Goal: Transaction & Acquisition: Purchase product/service

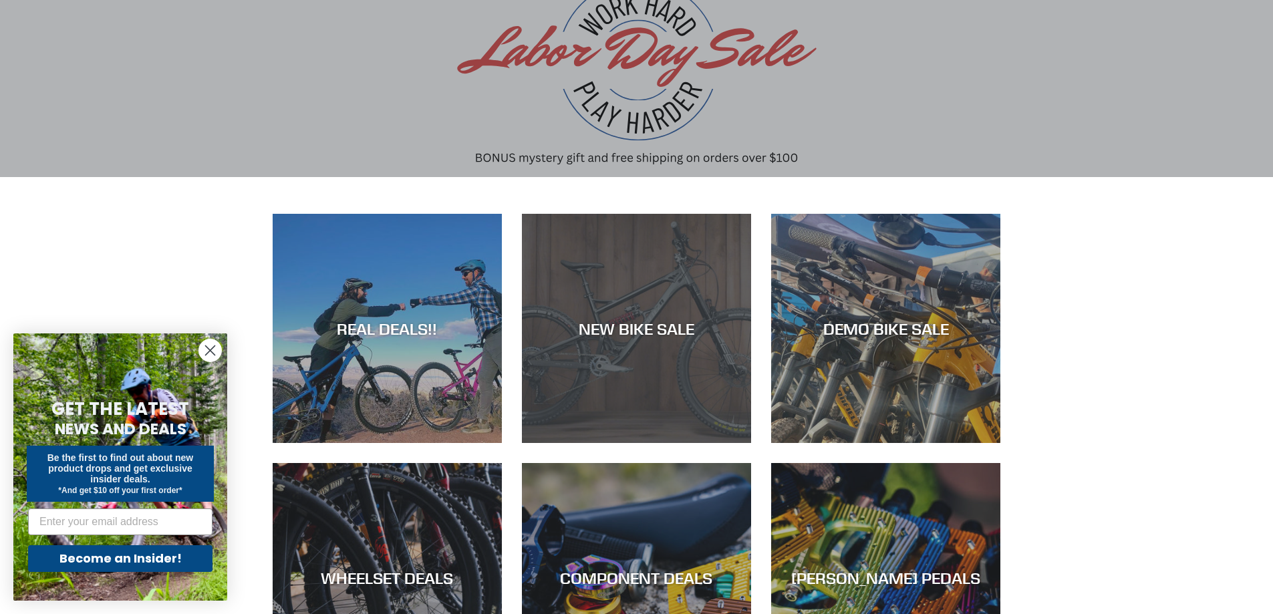
scroll to position [134, 0]
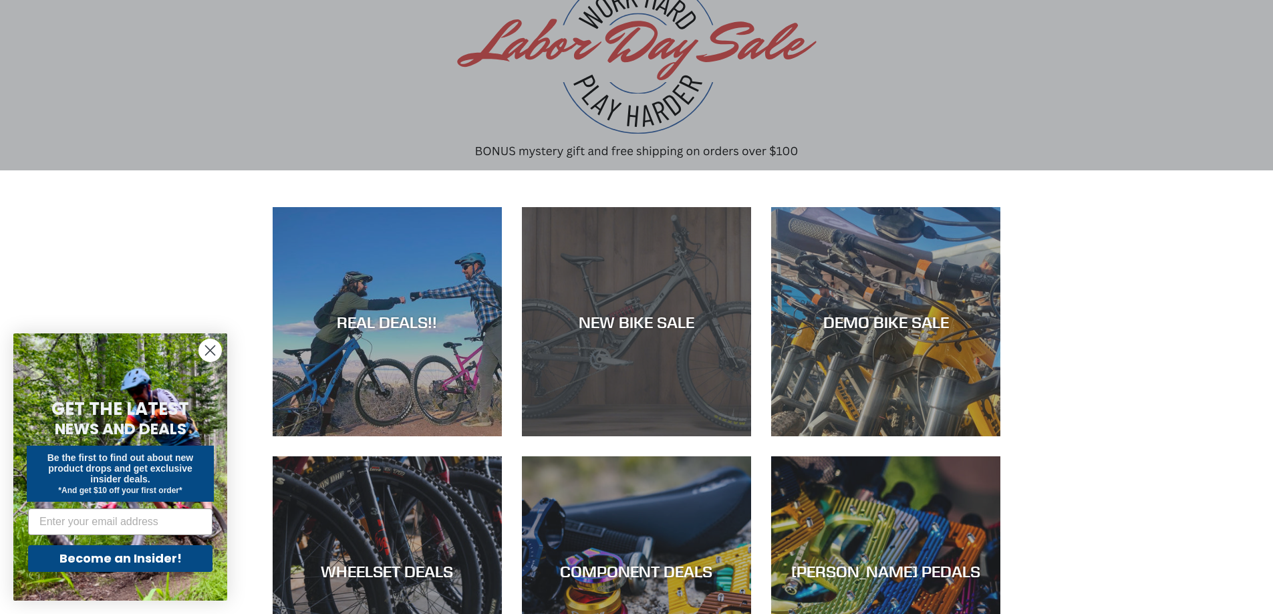
click at [609, 436] on div "NEW BIKE SALE" at bounding box center [636, 436] width 229 height 0
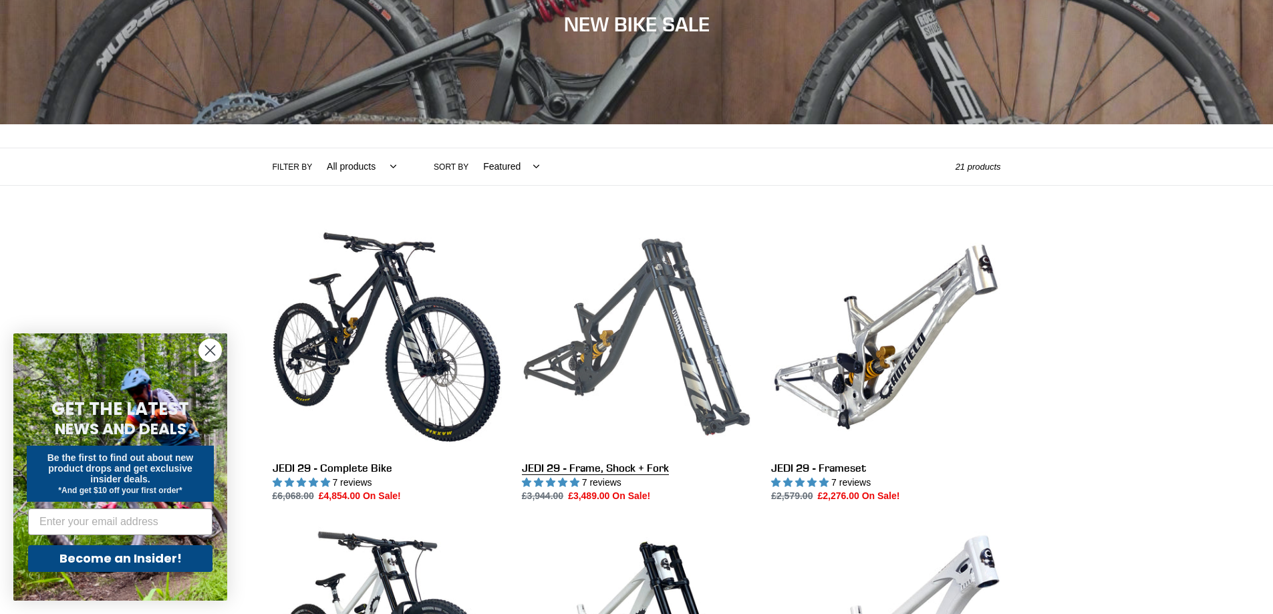
scroll to position [200, 0]
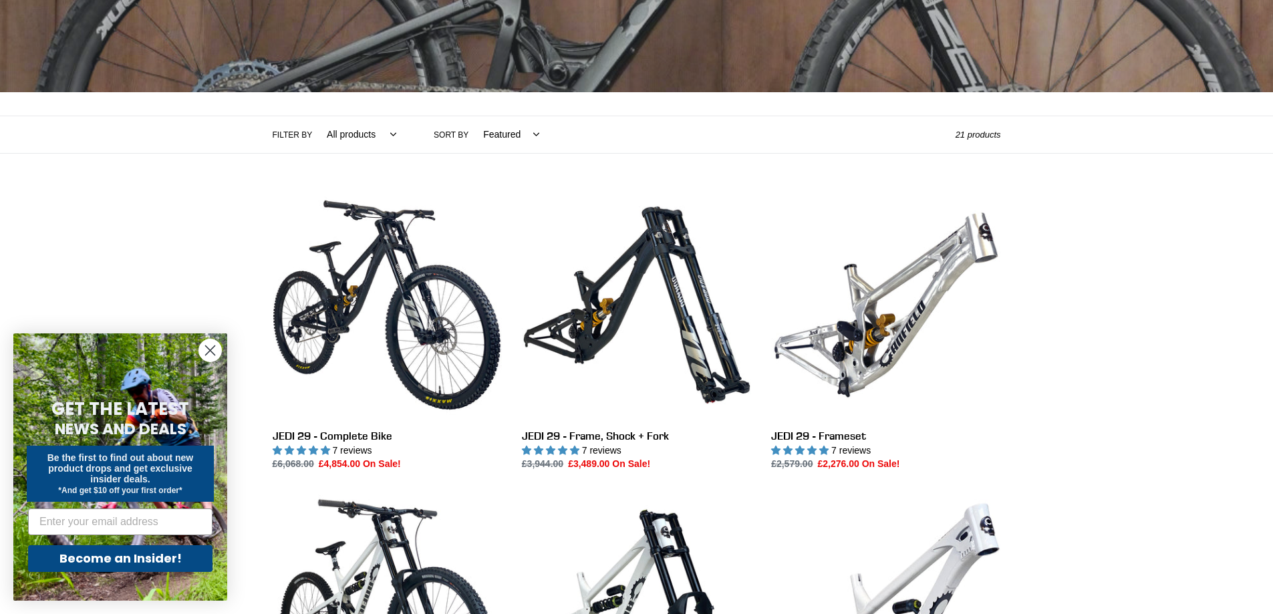
click at [205, 348] on circle "Close dialog" at bounding box center [210, 351] width 22 height 22
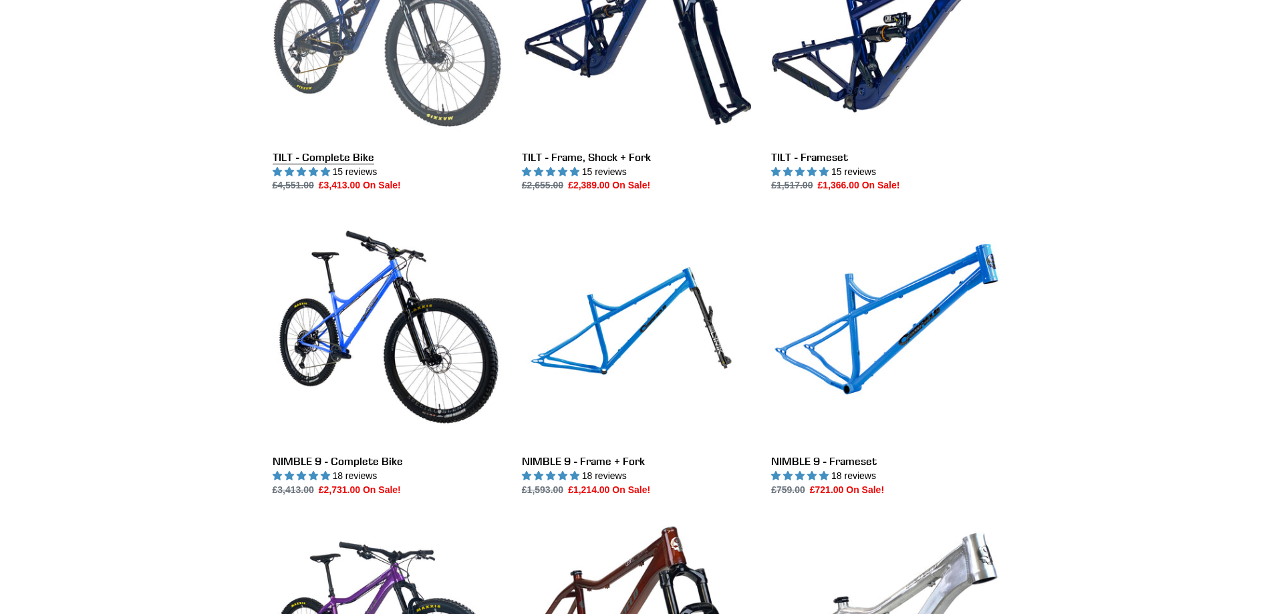
scroll to position [1537, 0]
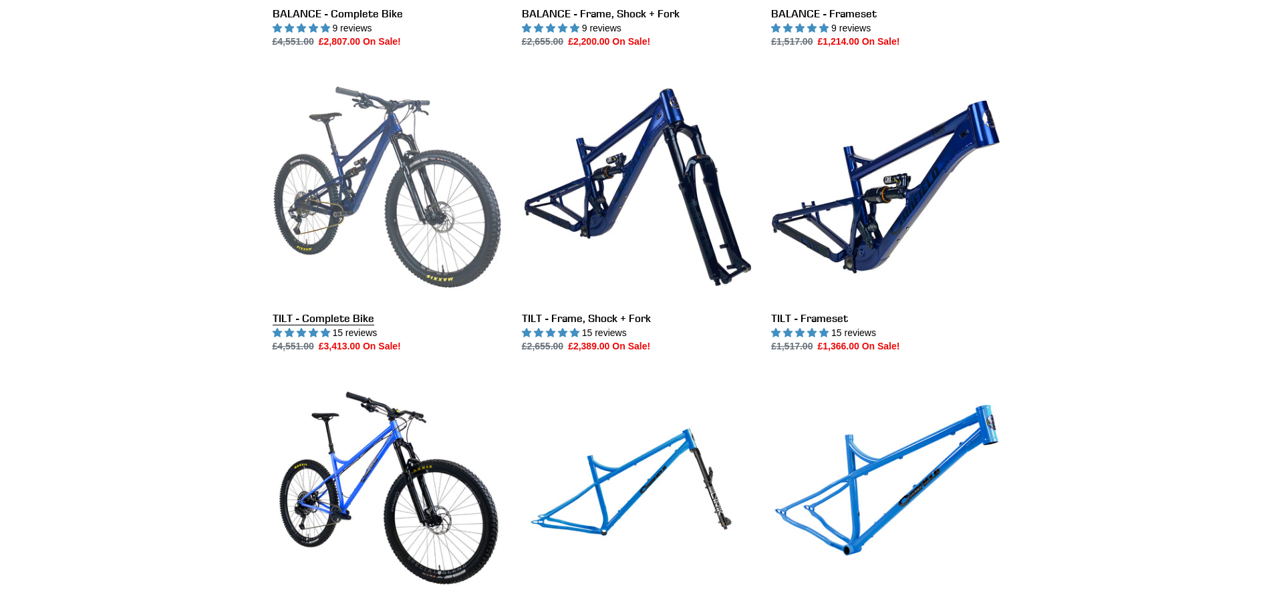
click at [392, 221] on link "TILT - Complete Bike" at bounding box center [387, 212] width 229 height 281
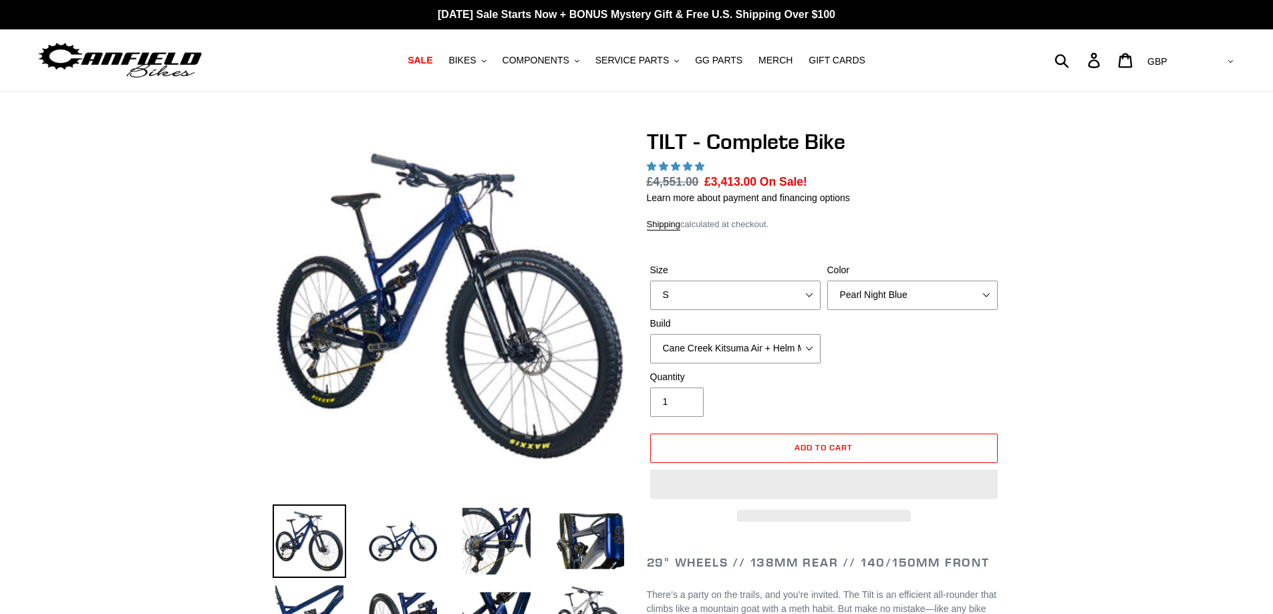
select select "highest-rating"
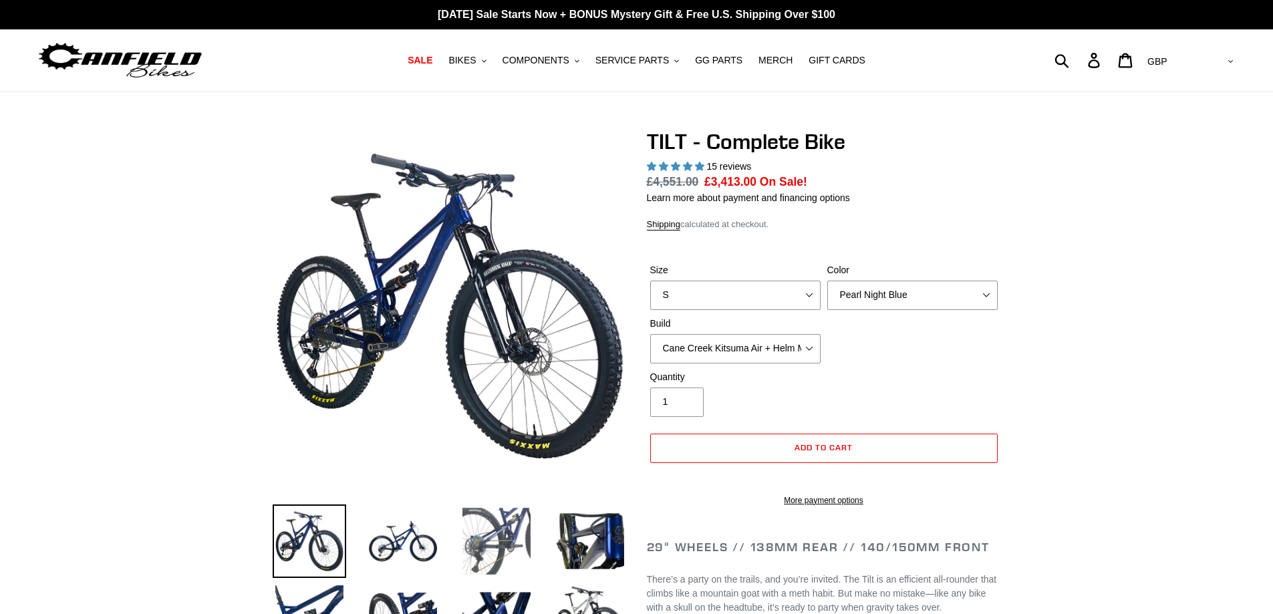
click at [485, 538] on img at bounding box center [497, 542] width 74 height 74
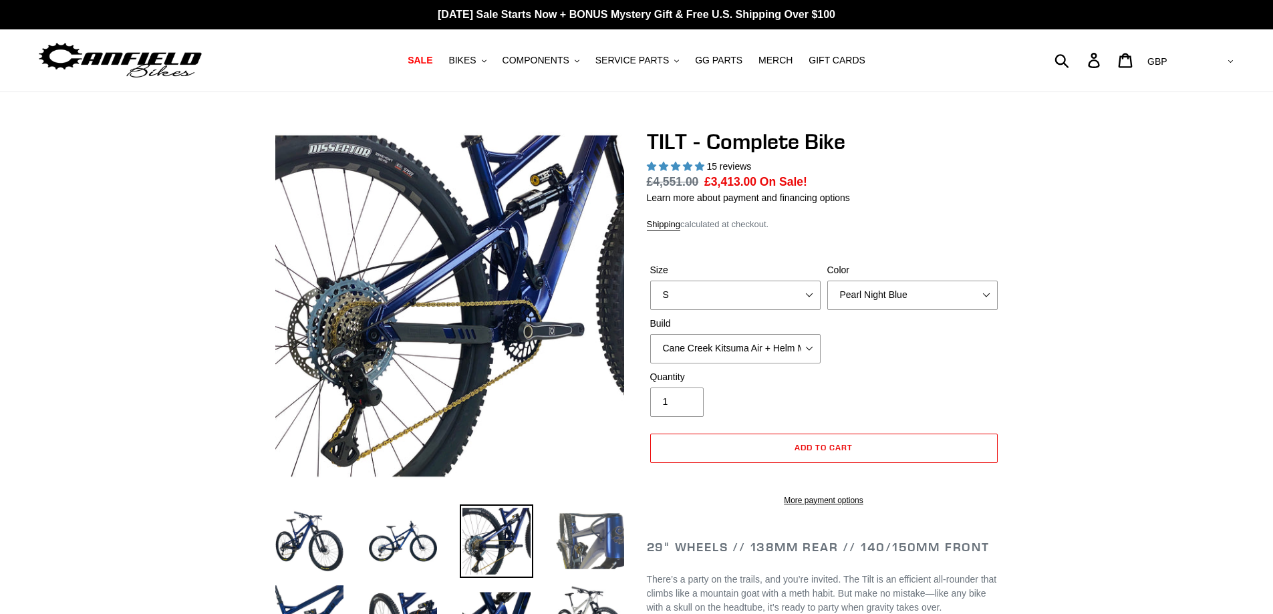
click at [553, 541] on img at bounding box center [590, 542] width 74 height 74
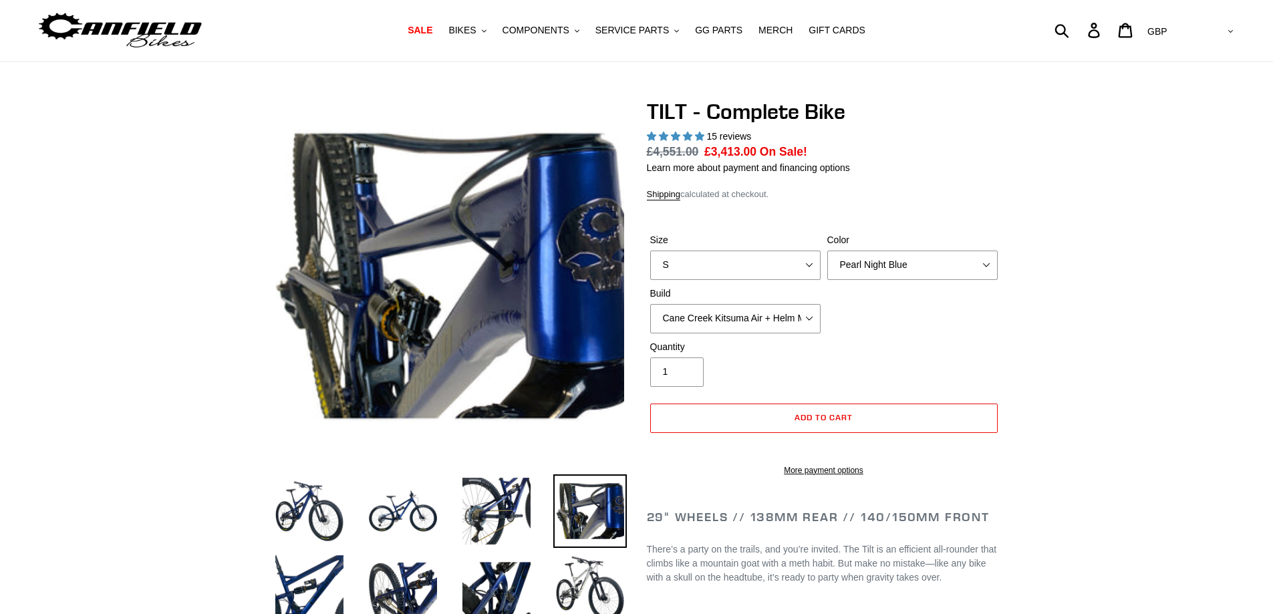
scroll to position [134, 0]
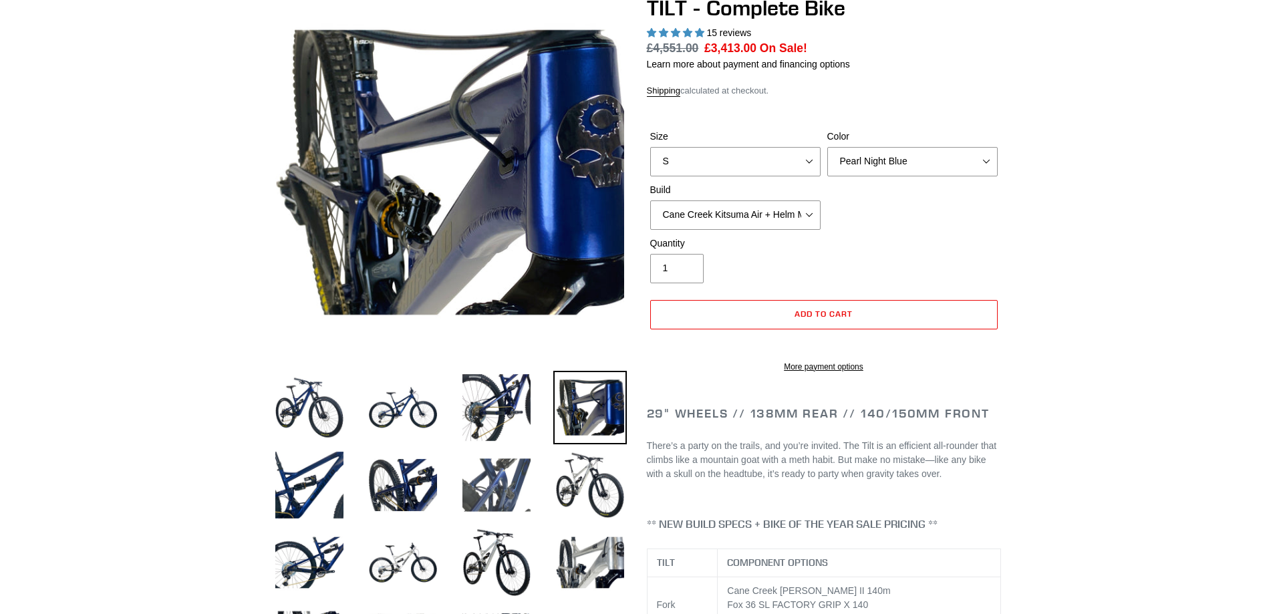
click at [506, 483] on img at bounding box center [497, 485] width 74 height 74
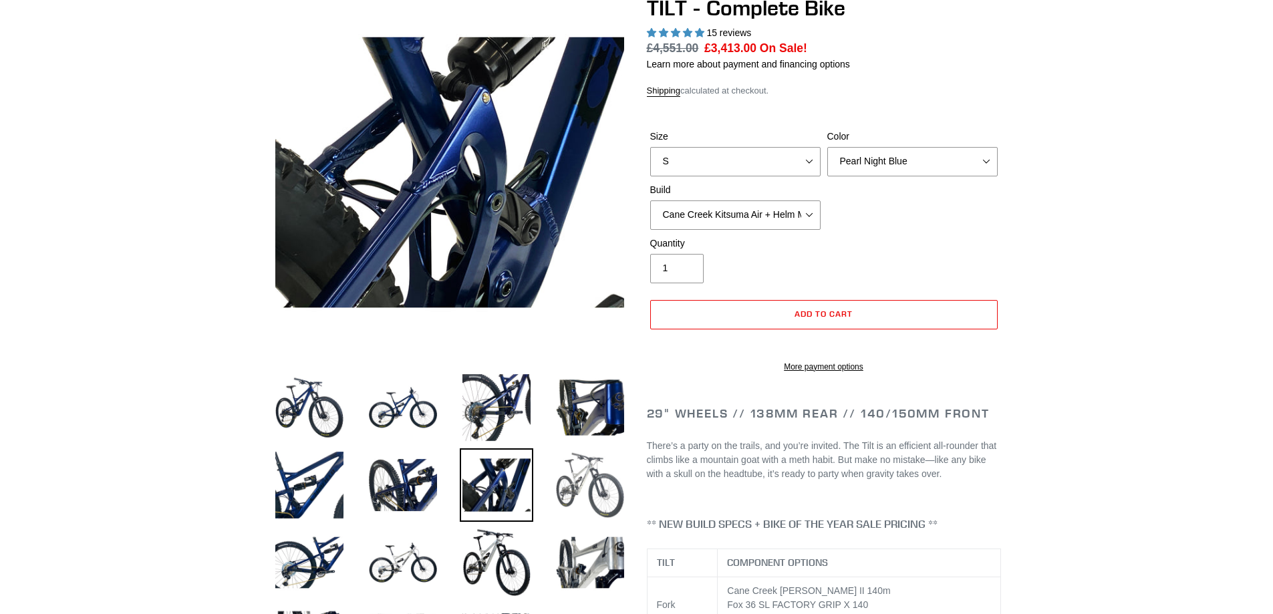
click at [563, 479] on img at bounding box center [590, 485] width 74 height 74
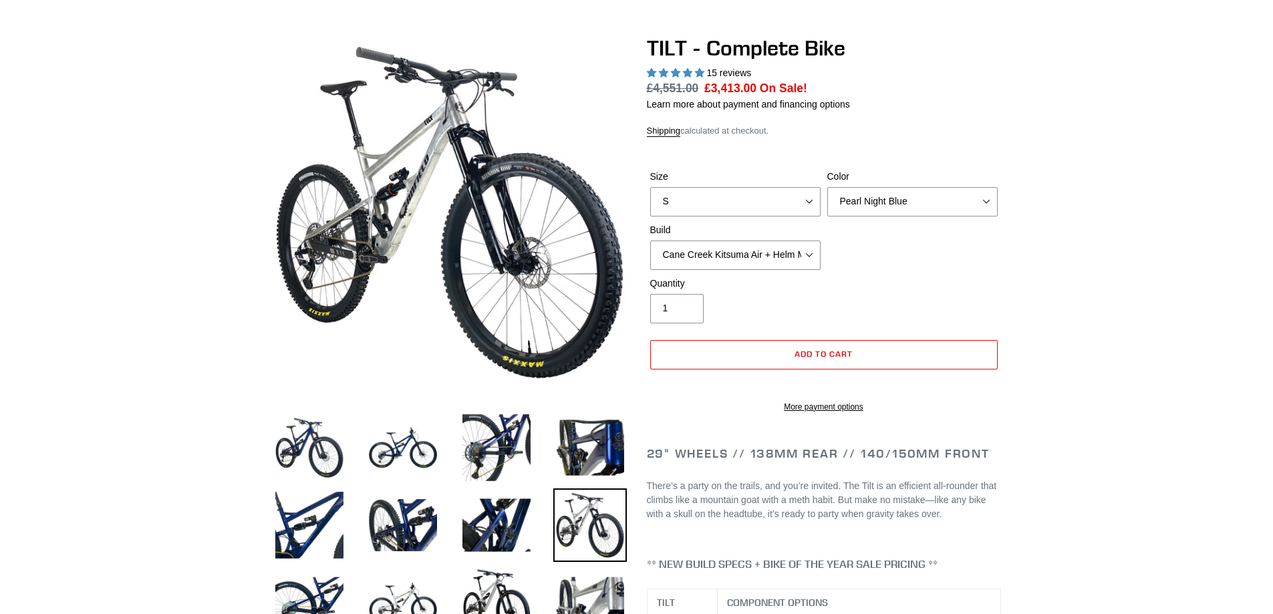
scroll to position [67, 0]
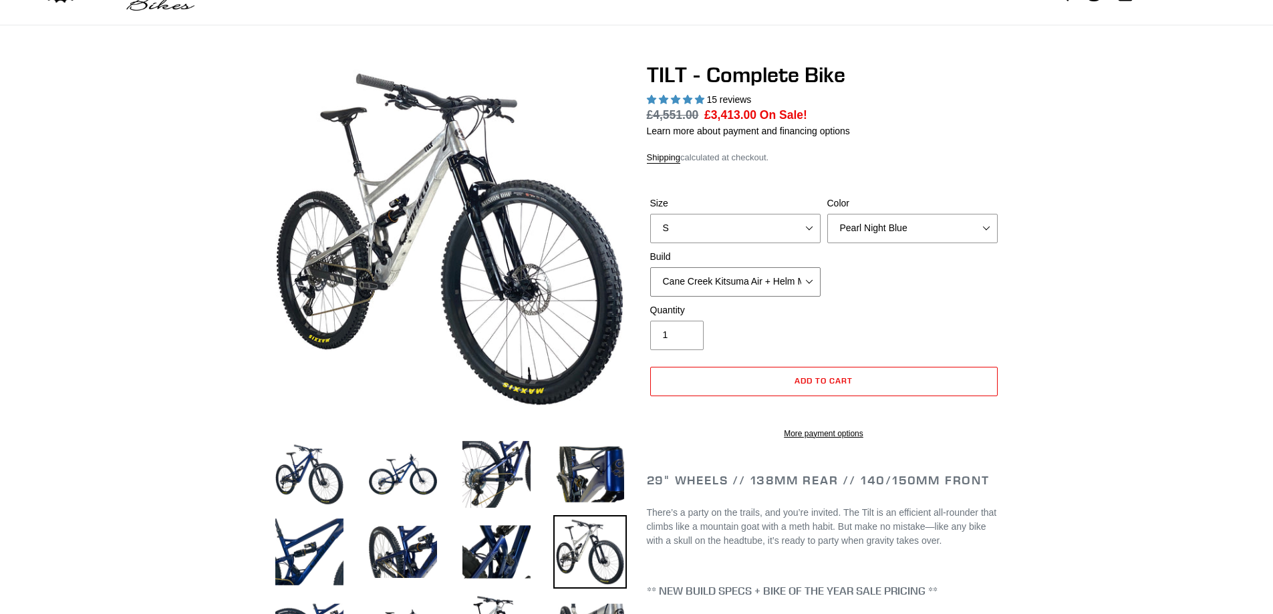
click at [752, 280] on select "Cane Creek Kitsuma Air + Helm MKII 140 + SRAM GX Cane Creek Kitsuma Air + Helm …" at bounding box center [735, 281] width 170 height 29
select select "Fox Float X + 36 SL Factory Grip X 140 + SRAM GX"
click at [650, 267] on select "Cane Creek Kitsuma Air + Helm MKII 140 + SRAM GX Cane Creek Kitsuma Air + Helm …" at bounding box center [735, 281] width 170 height 29
click at [753, 232] on select "S M L" at bounding box center [735, 228] width 170 height 29
select select "M"
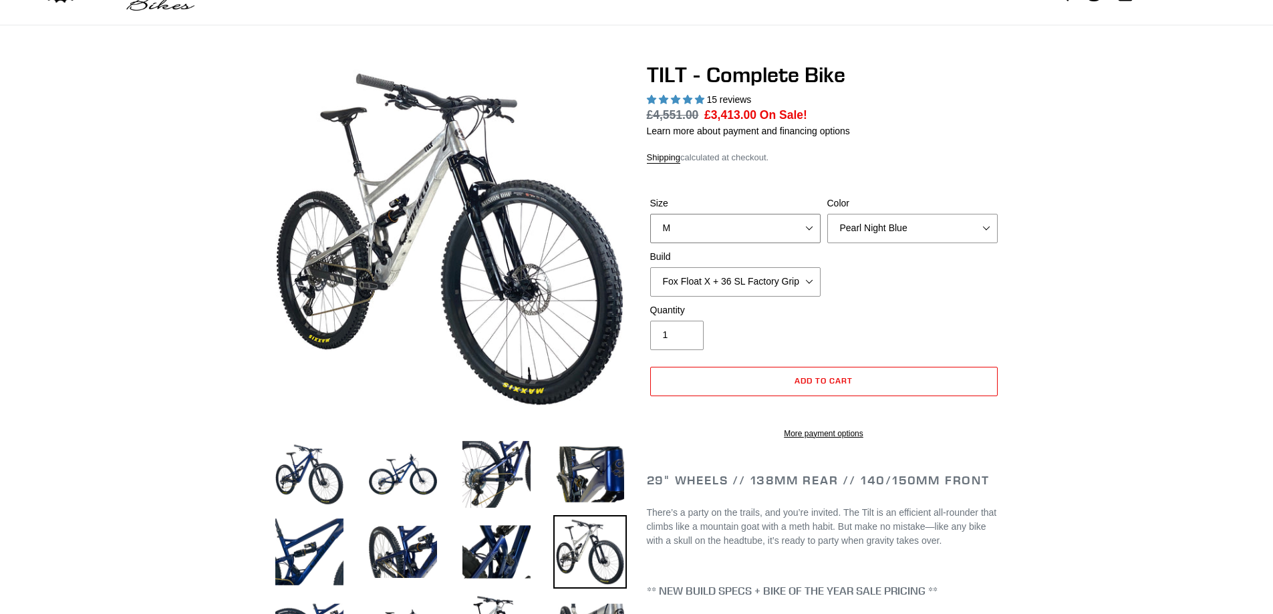
click at [650, 214] on select "S M L" at bounding box center [735, 228] width 170 height 29
click at [762, 281] on select "Cane Creek Kitsuma Air + Helm MKII 140 + SRAM GX Cane Creek Kitsuma Air + Helm …" at bounding box center [735, 281] width 170 height 29
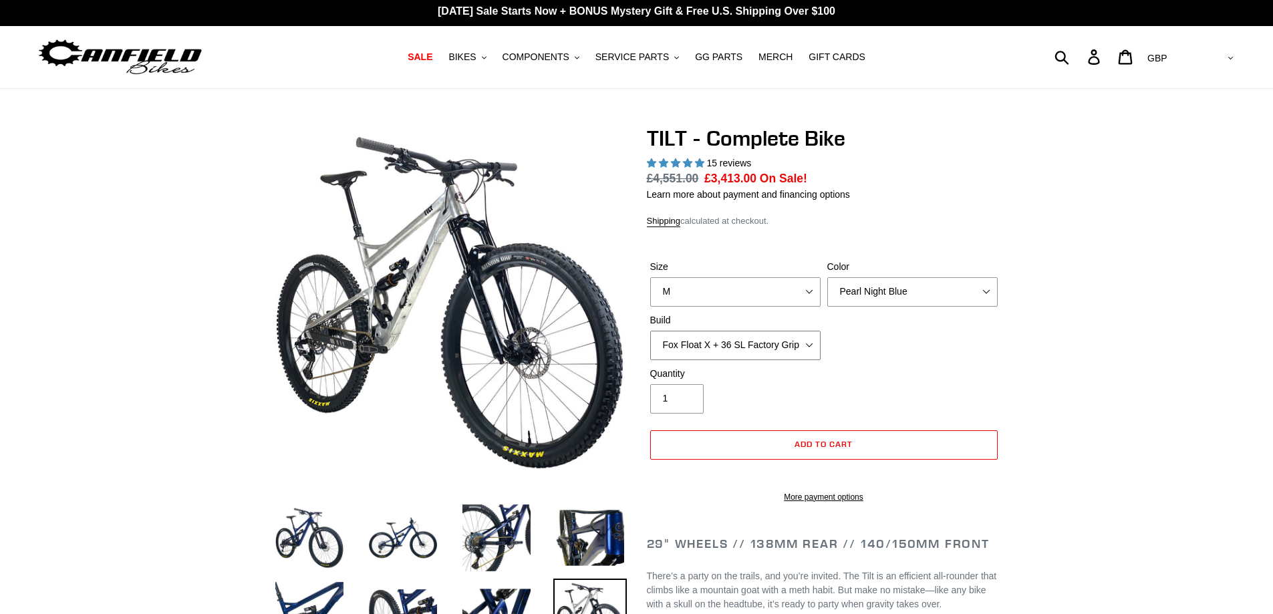
scroll to position [0, 0]
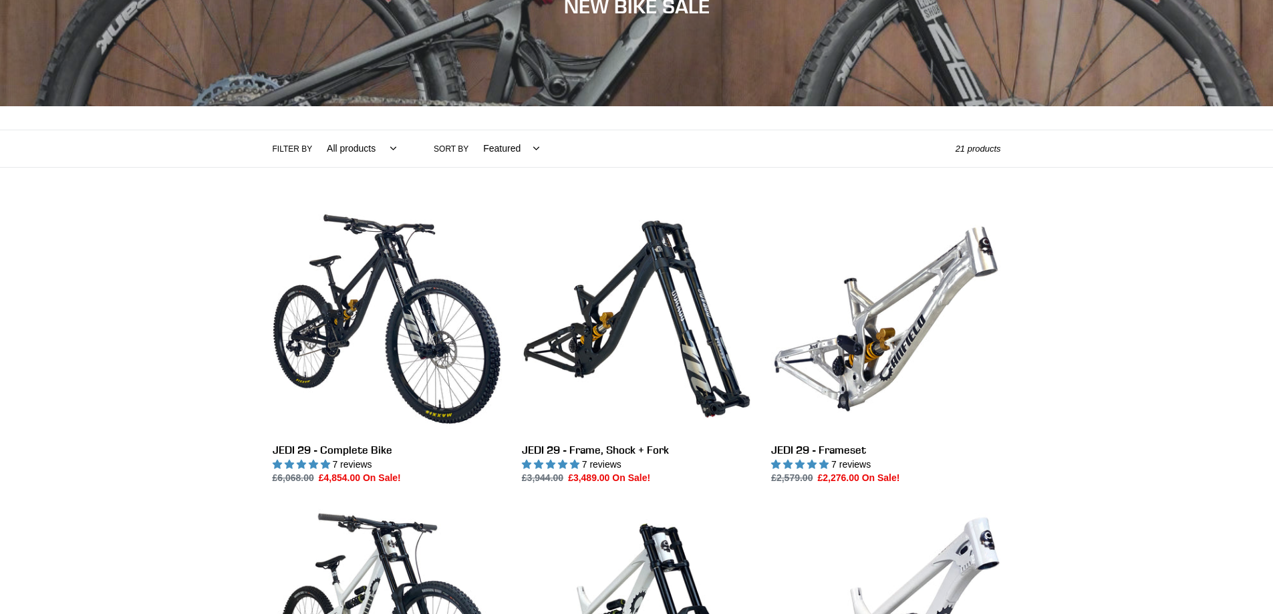
scroll to position [134, 0]
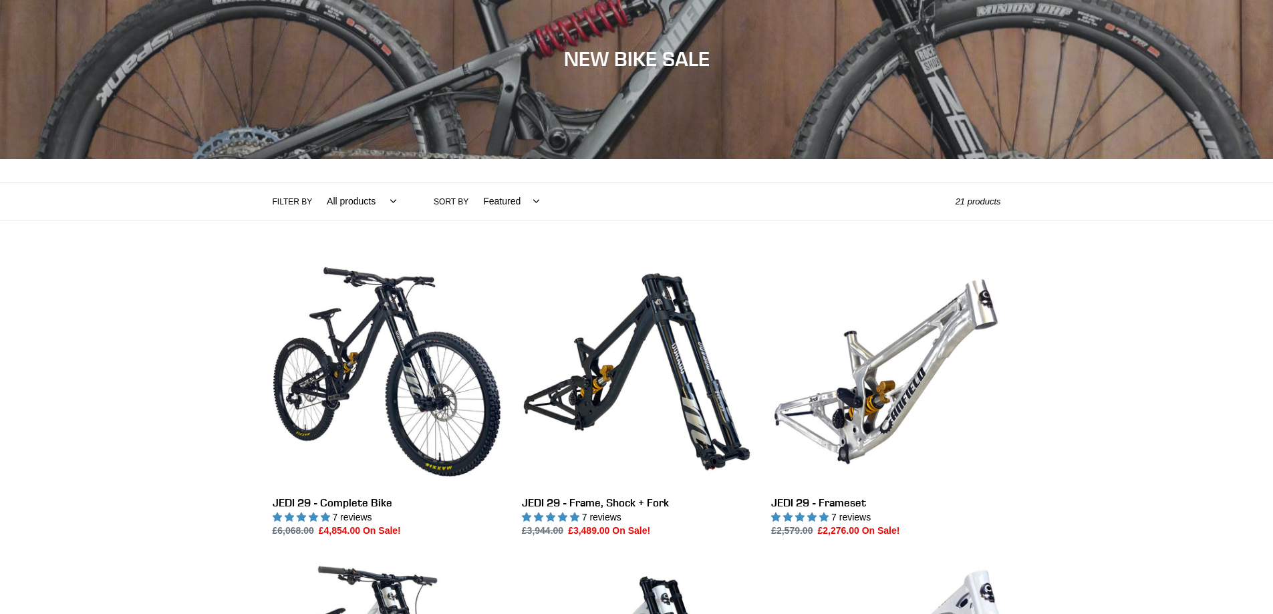
click at [358, 204] on select "All products 275 29er balance BFCM23 BFCM24 CBF [GEOGRAPHIC_DATA] [GEOGRAPHIC_D…" at bounding box center [358, 201] width 87 height 37
select select "/collections/new-bikes-up-to-2400-off/enduro"
click at [315, 183] on select "All products 275 29er balance BFCM23 BFCM24 CBF [GEOGRAPHIC_DATA] [GEOGRAPHIC_D…" at bounding box center [358, 201] width 87 height 37
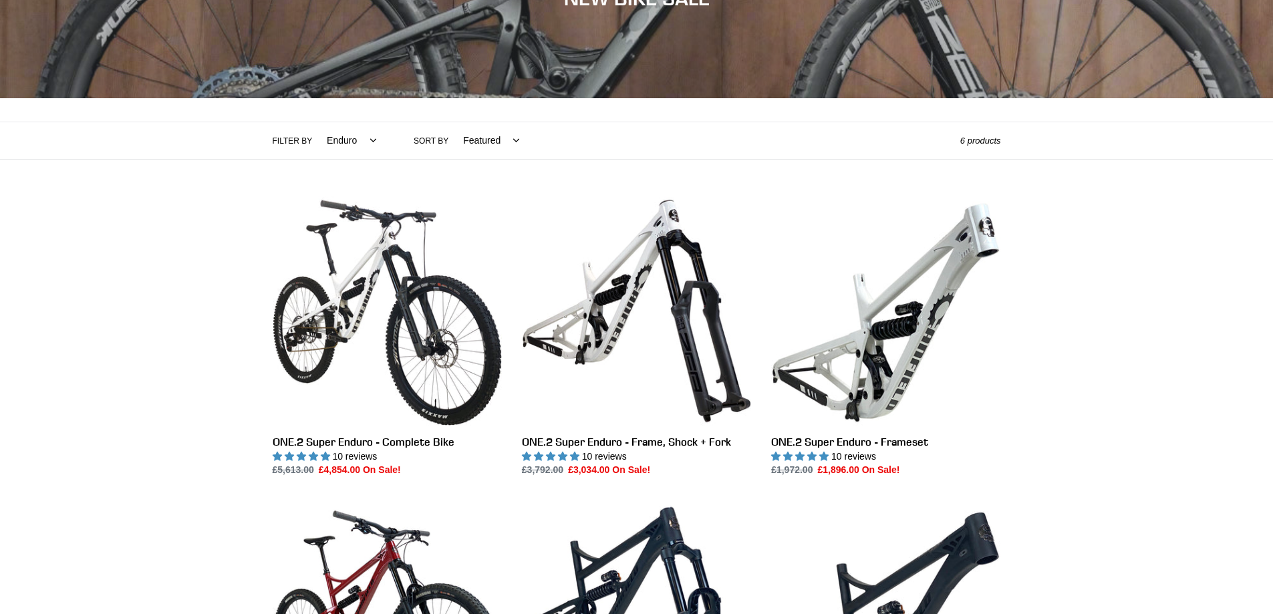
scroll to position [134, 0]
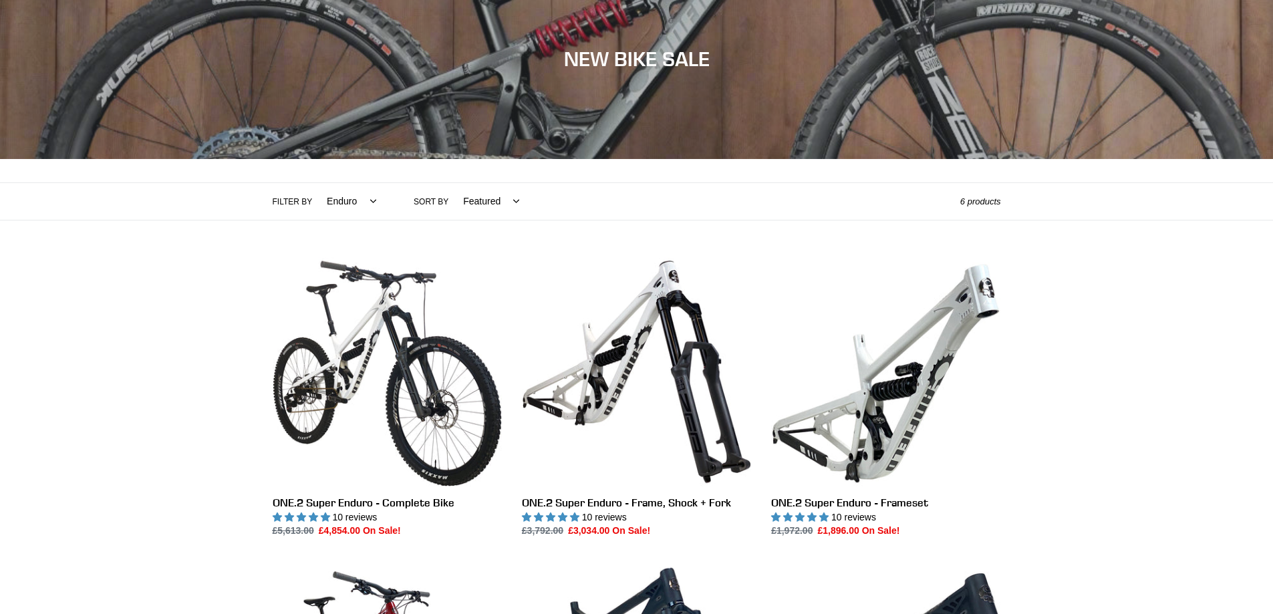
click at [340, 208] on select "All products 275 29er balance BFCM23 BFCM24 CBF [GEOGRAPHIC_DATA] [GEOGRAPHIC_D…" at bounding box center [348, 201] width 67 height 37
click at [340, 204] on select "All products 275 29er balance BFCM23 BFCM24 CBF Downhill Enduro Full Suspension…" at bounding box center [348, 201] width 67 height 37
select select "/collections/new-bikes-up-to-2400-off/trail-am"
click at [315, 183] on select "All products 275 29er balance BFCM23 BFCM24 CBF Downhill Enduro Full Suspension…" at bounding box center [348, 201] width 67 height 37
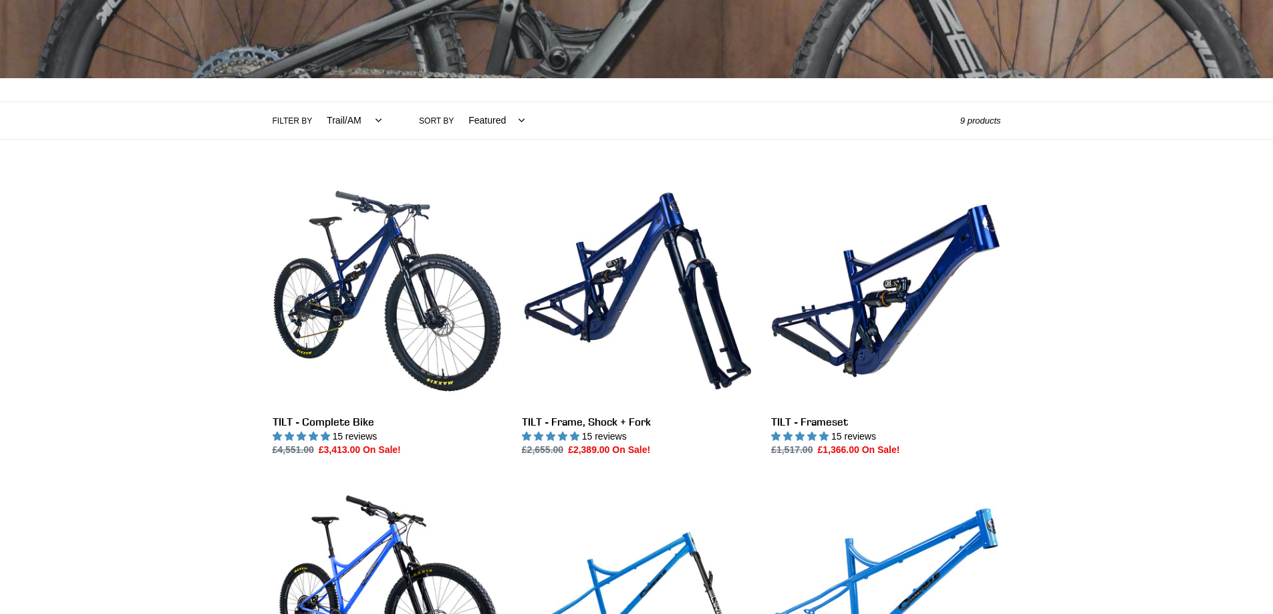
scroll to position [188, 0]
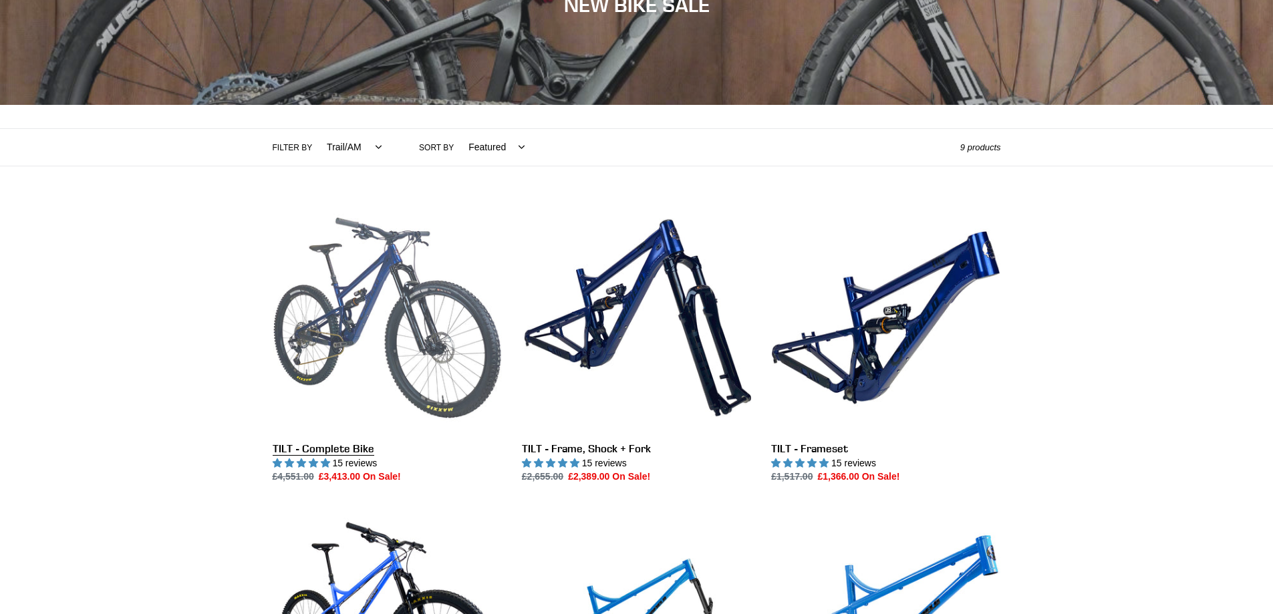
click at [362, 324] on link "TILT - Complete Bike" at bounding box center [387, 343] width 229 height 281
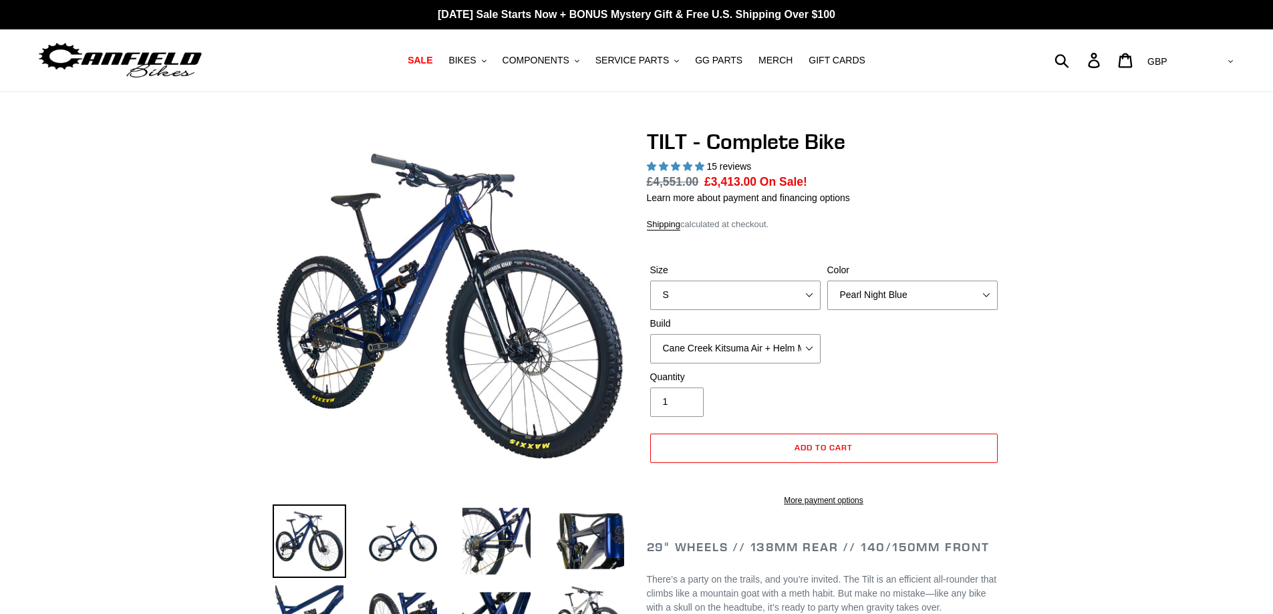
select select "highest-rating"
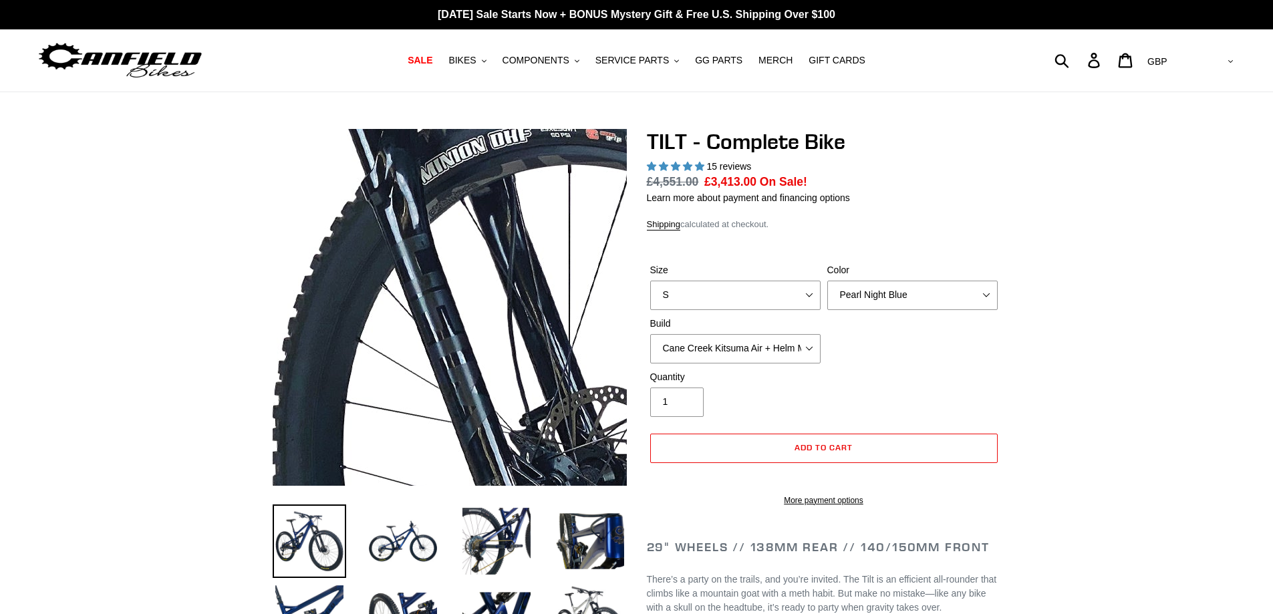
click at [506, 309] on img at bounding box center [287, 300] width 1369 height 1369
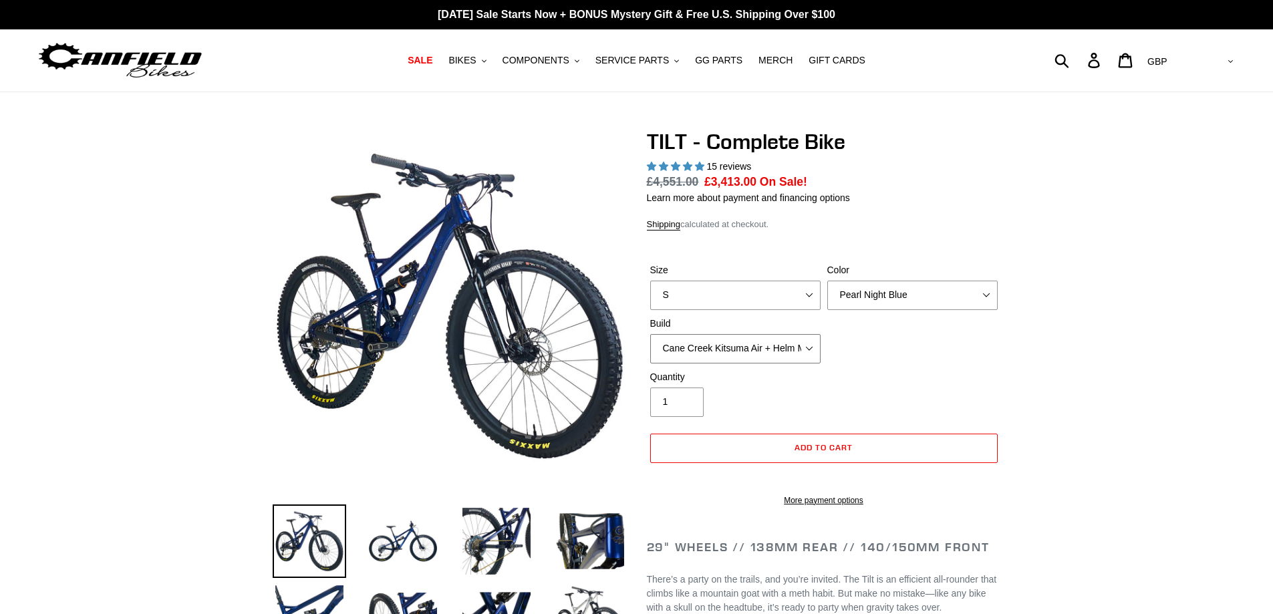
click at [724, 344] on select "Cane Creek Kitsuma Air + Helm MKII 140 + SRAM GX Cane Creek Kitsuma Air + Helm …" at bounding box center [735, 348] width 170 height 29
click at [992, 374] on div "Quantity 1" at bounding box center [824, 396] width 354 height 53
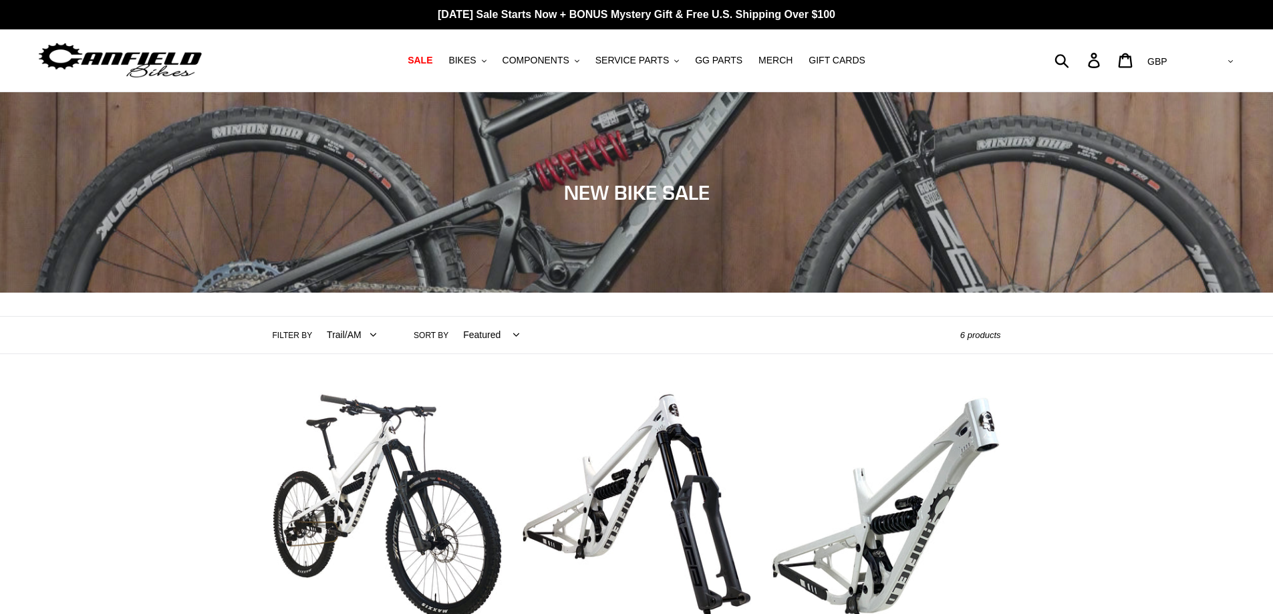
select select "/collections/new-bikes-up-to-2400-off/trail-am"
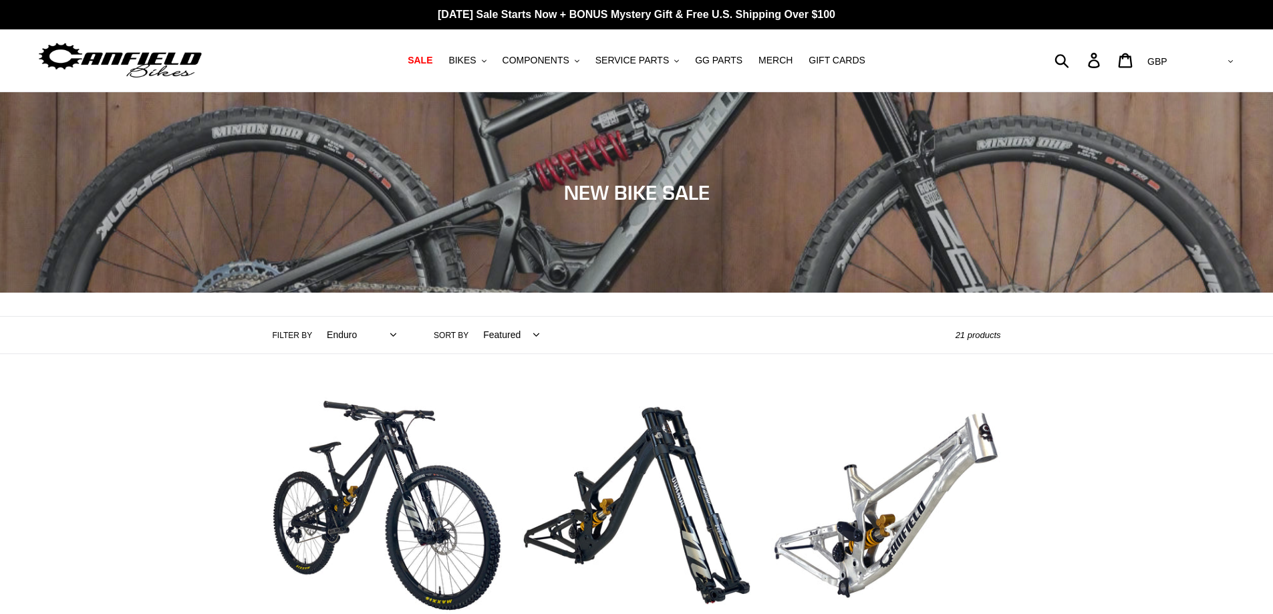
select select "/collections/new-bikes-up-to-2400-off/enduro"
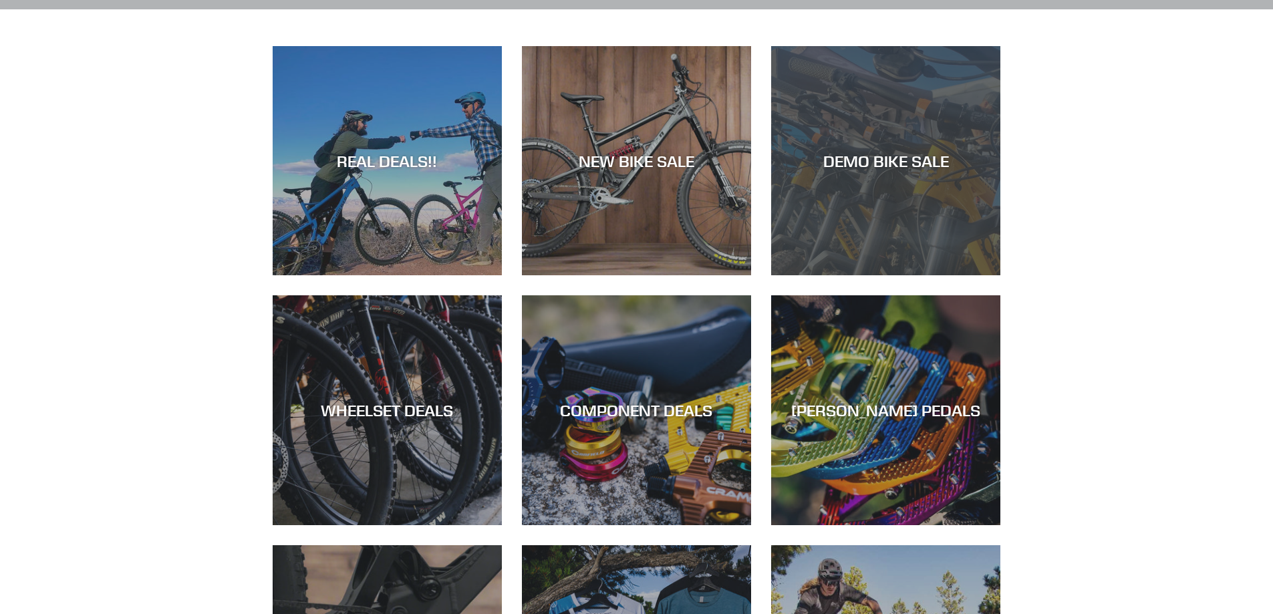
scroll to position [200, 0]
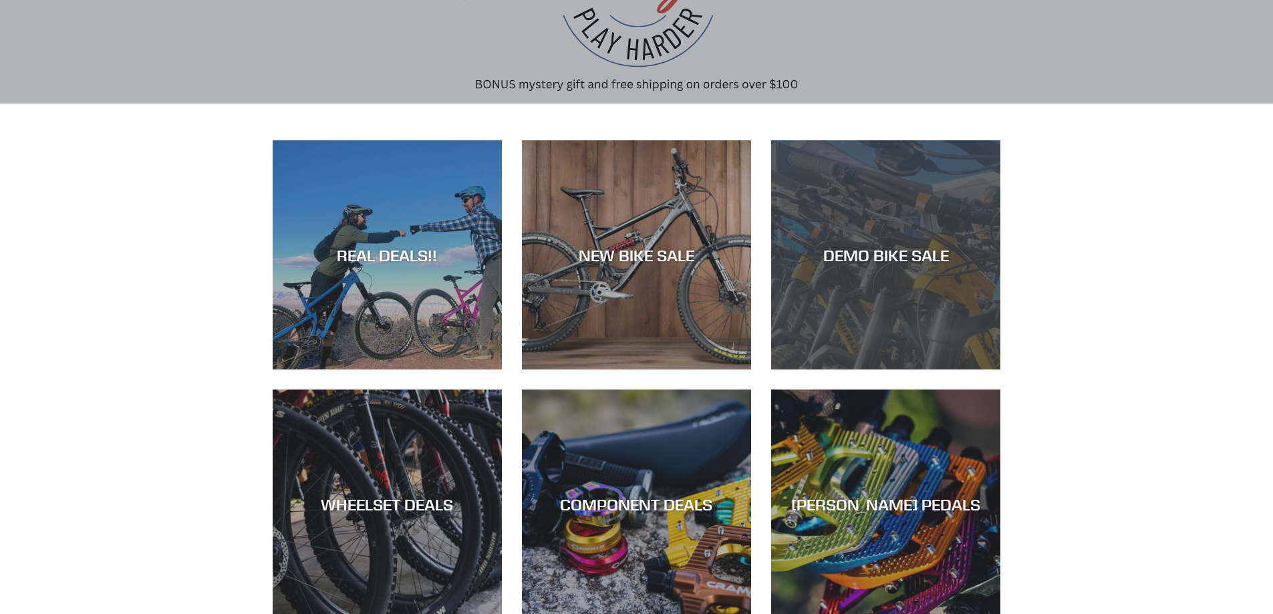
click at [892, 370] on div "DEMO BIKE SALE" at bounding box center [885, 370] width 229 height 0
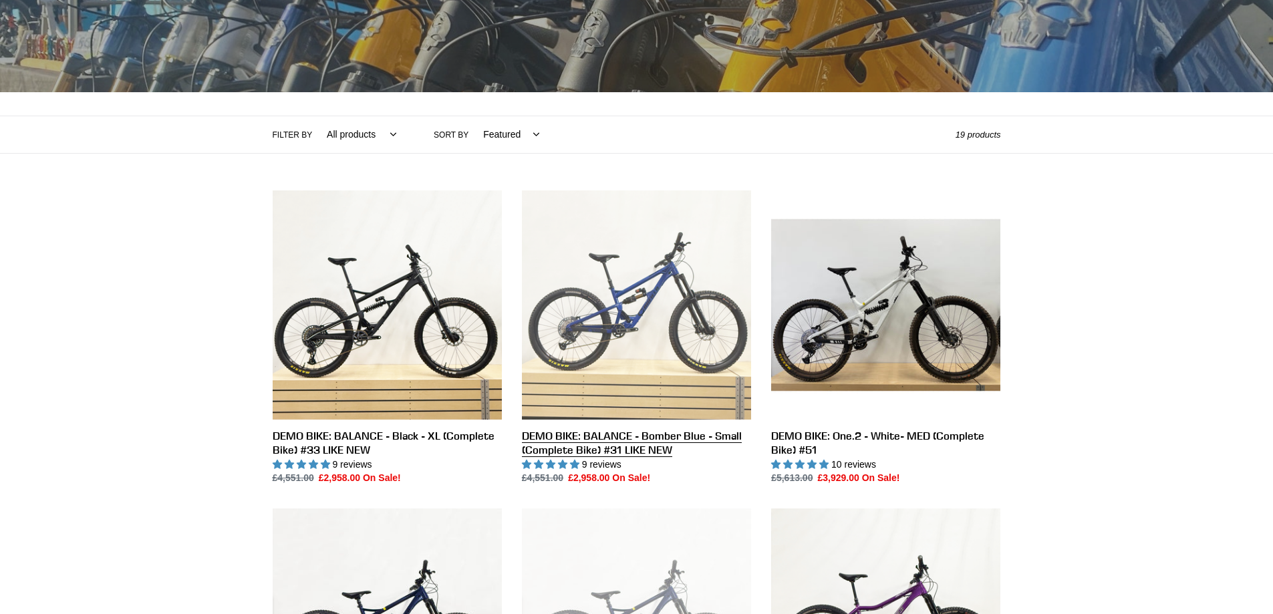
click at [612, 297] on link "DEMO BIKE: BALANCE - Bomber Blue - Small (Complete Bike) #31 LIKE NEW" at bounding box center [636, 337] width 229 height 295
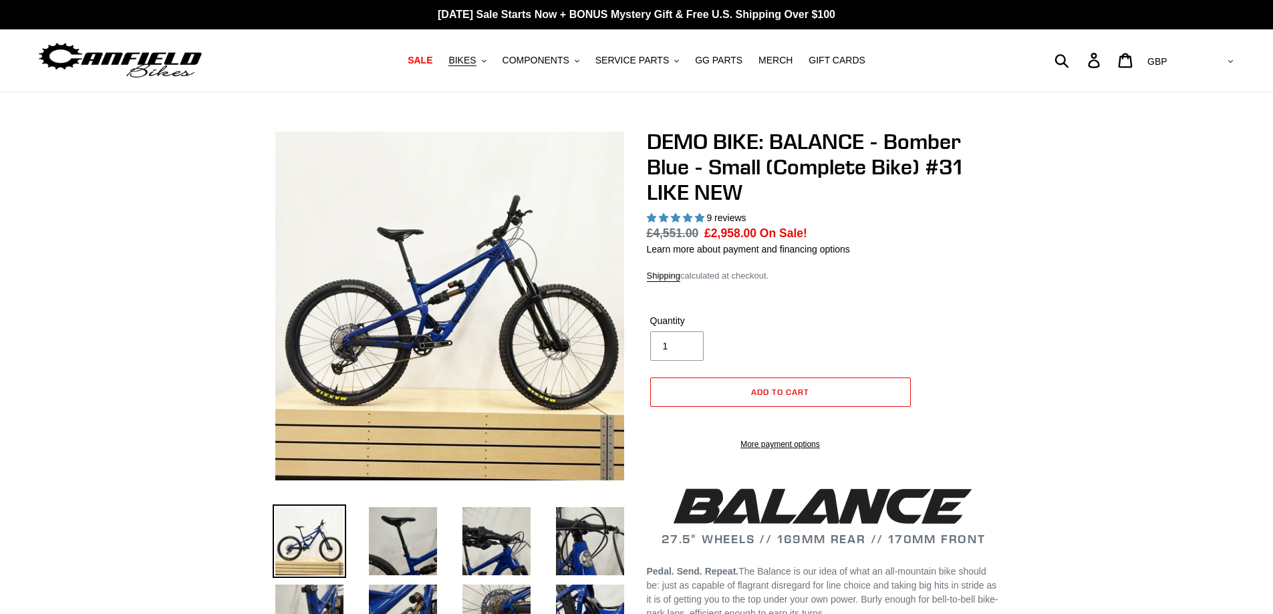
select select "highest-rating"
click at [497, 294] on img at bounding box center [433, 304] width 1369 height 1369
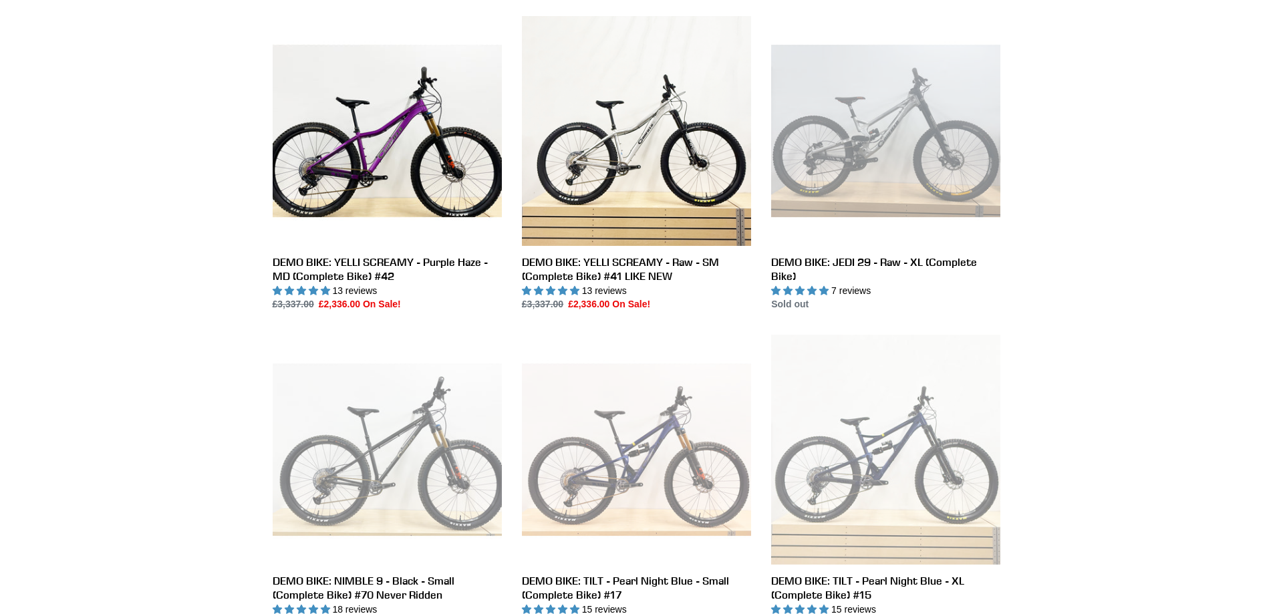
scroll to position [28, 0]
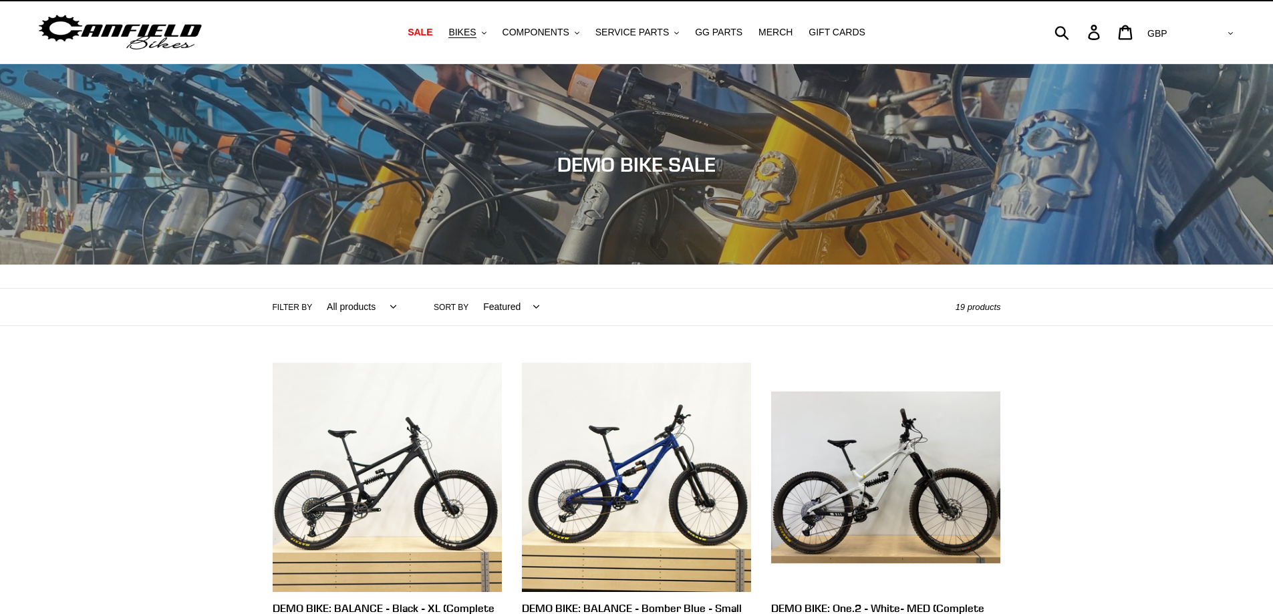
drag, startPoint x: 126, startPoint y: 446, endPoint x: 136, endPoint y: 227, distance: 219.4
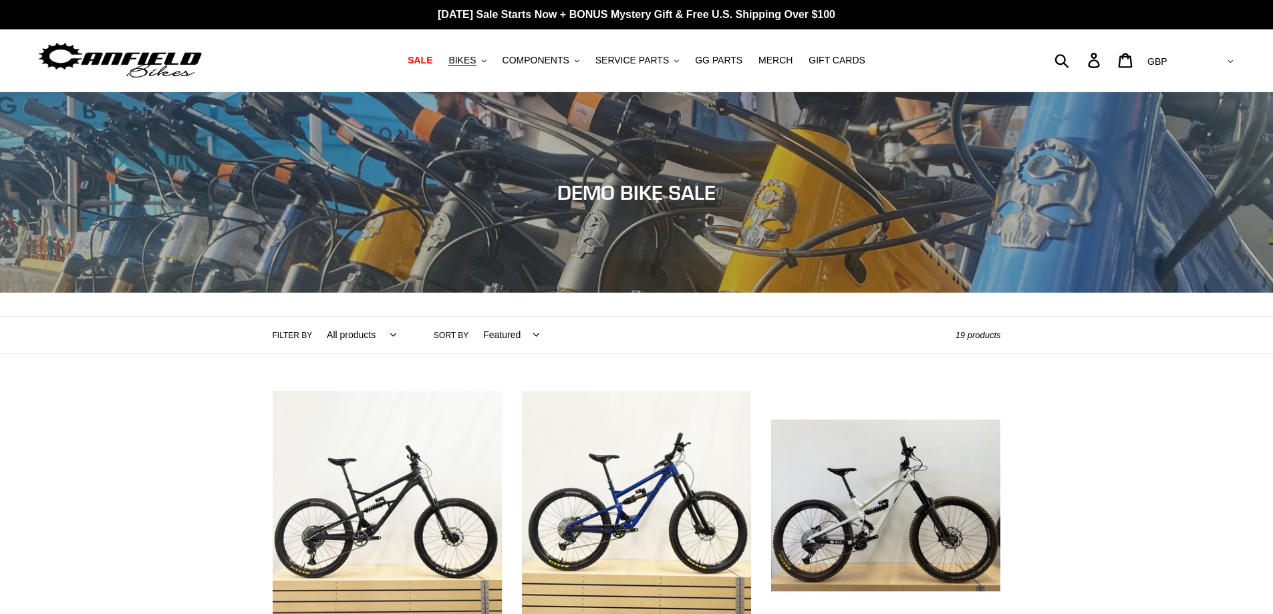
click at [474, 336] on select "Featured Best selling Alphabetically, A-Z Alphabetically, Z-A Price, low to hig…" at bounding box center [508, 335] width 74 height 37
click at [341, 333] on select "All products balance BFCM23 DEMO BIKE Jedi Lithium Nimble 9 ONE.2 Tilt Yelli Sc…" at bounding box center [358, 335] width 87 height 37
click at [636, 332] on div "Filter by All products balance BFCM23 DEMO BIKE Jedi Lithium Nimble 9 ONE.2 Til…" at bounding box center [614, 335] width 683 height 37
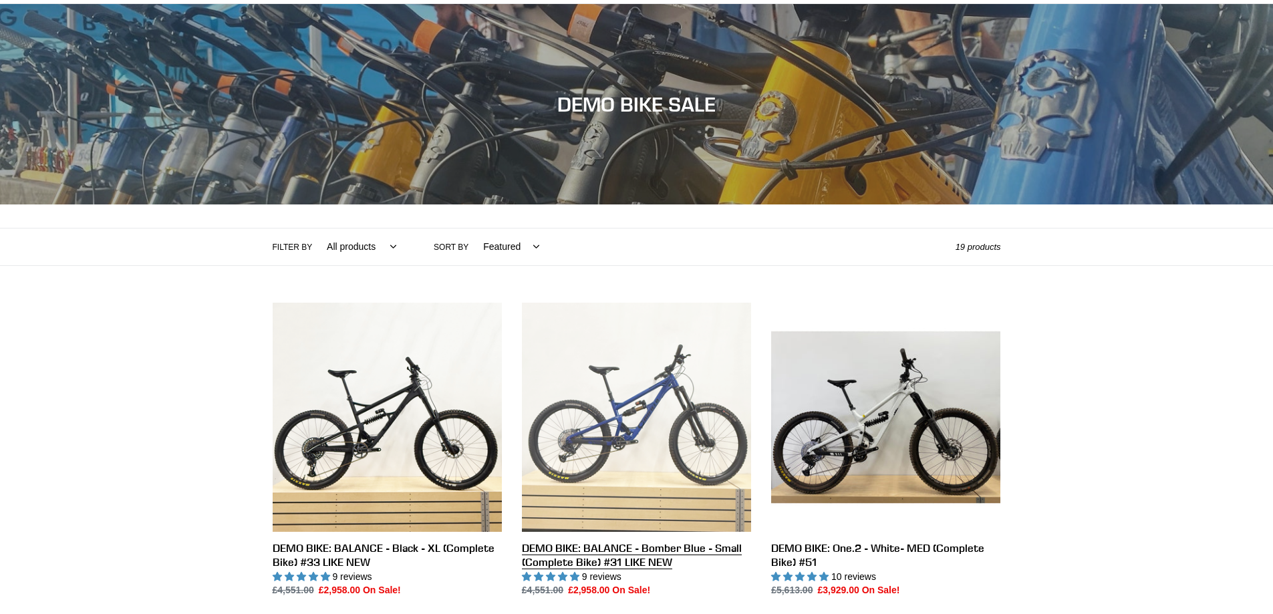
scroll to position [134, 0]
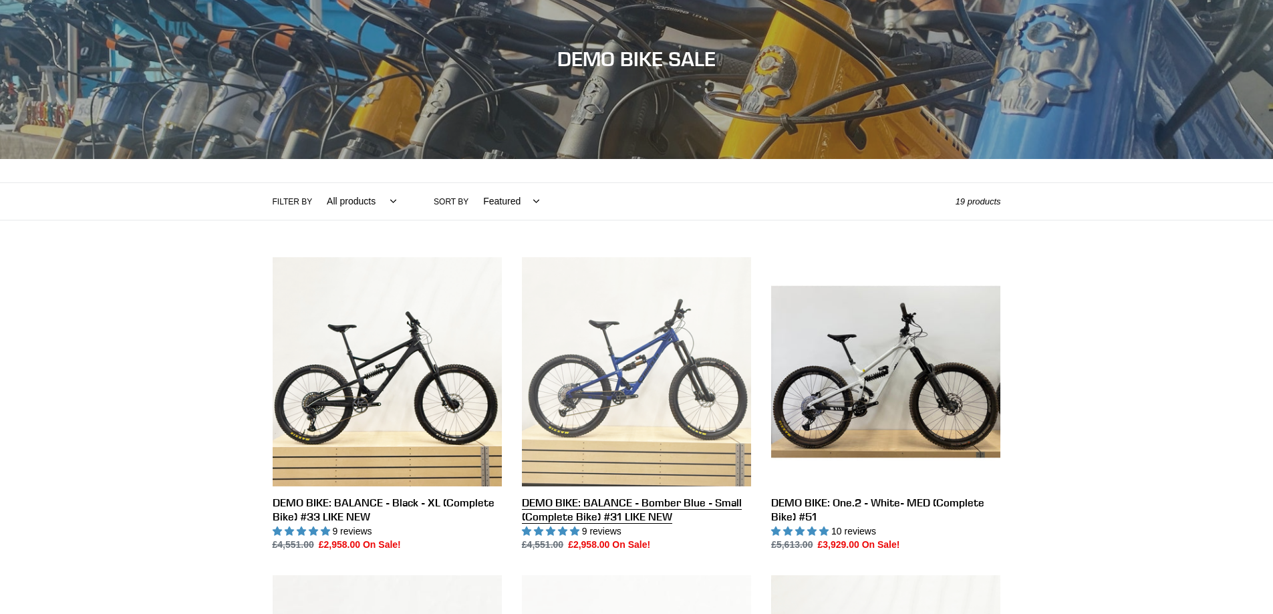
click at [624, 324] on link "DEMO BIKE: BALANCE - Bomber Blue - Small (Complete Bike) #31 LIKE NEW" at bounding box center [636, 404] width 229 height 295
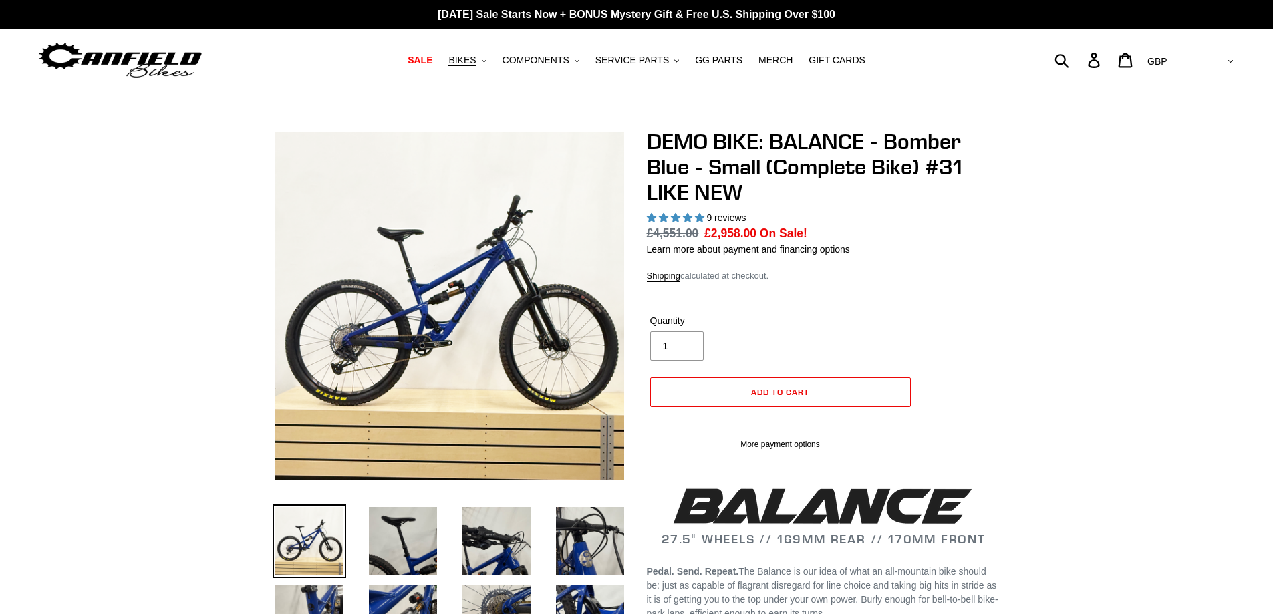
select select "highest-rating"
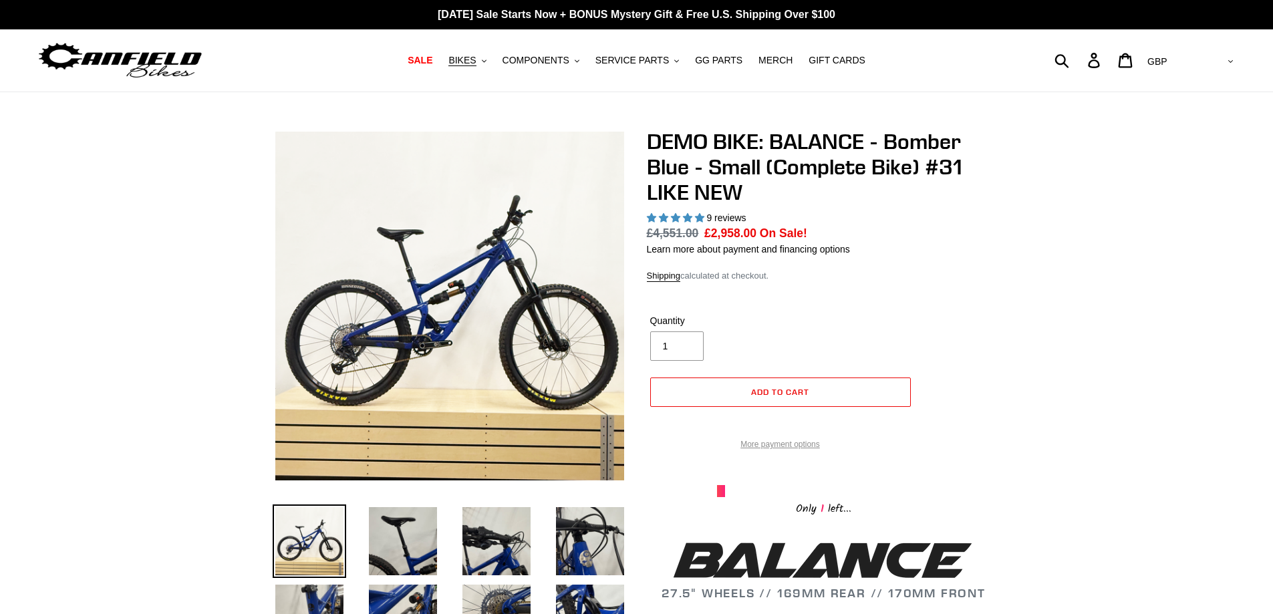
click at [803, 450] on link "More payment options" at bounding box center [780, 444] width 261 height 12
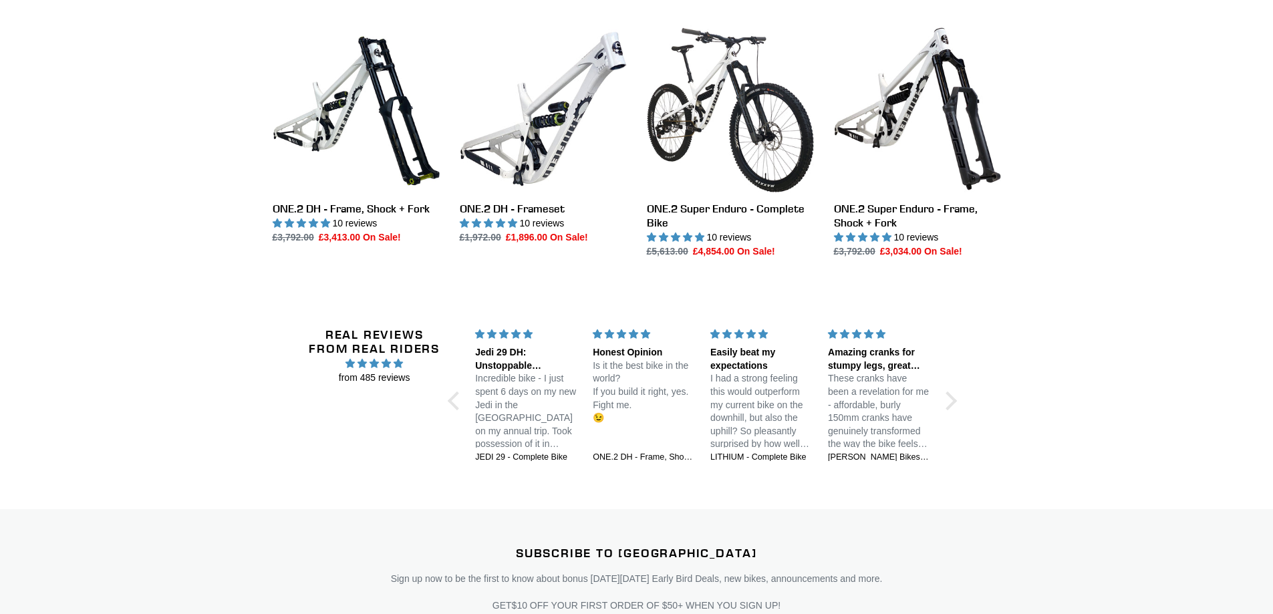
scroll to position [1671, 0]
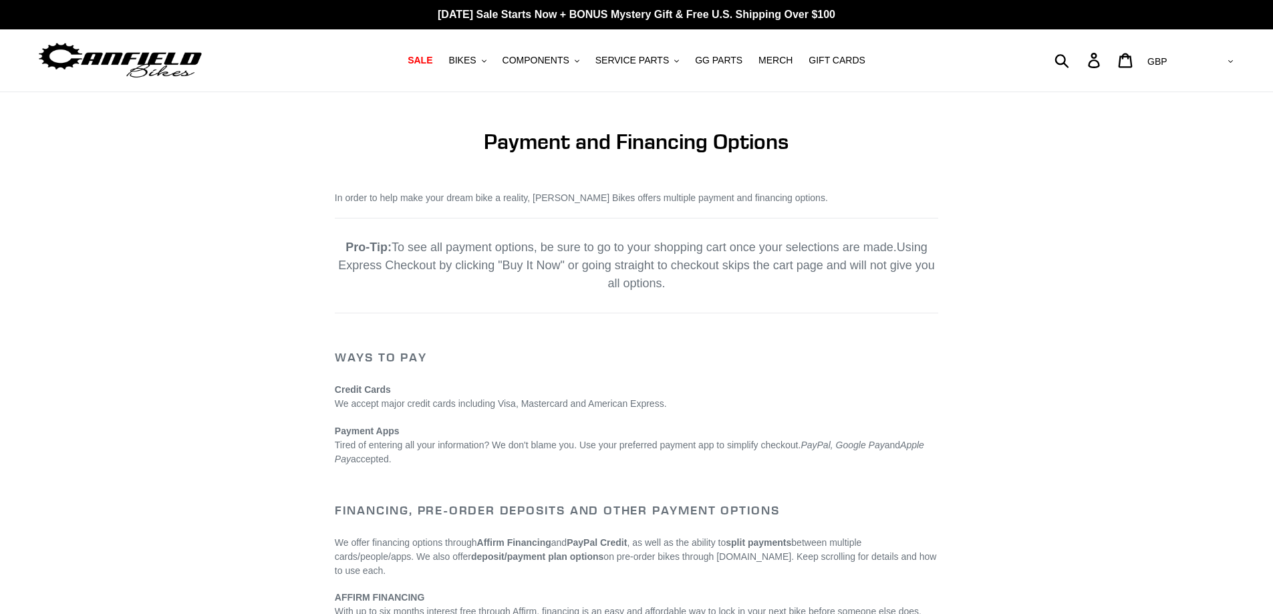
drag, startPoint x: 257, startPoint y: 377, endPoint x: 259, endPoint y: 160, distance: 216.5
click at [476, 61] on span "BIKES" at bounding box center [461, 60] width 27 height 11
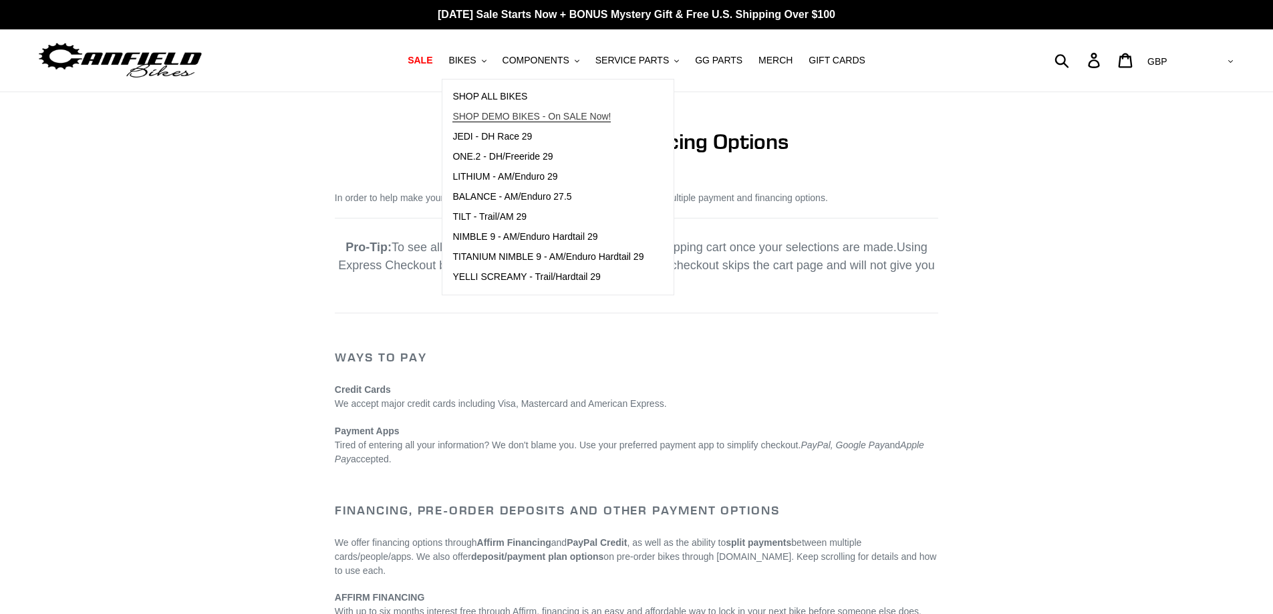
click at [506, 116] on span "SHOP DEMO BIKES - On SALE Now!" at bounding box center [531, 116] width 158 height 11
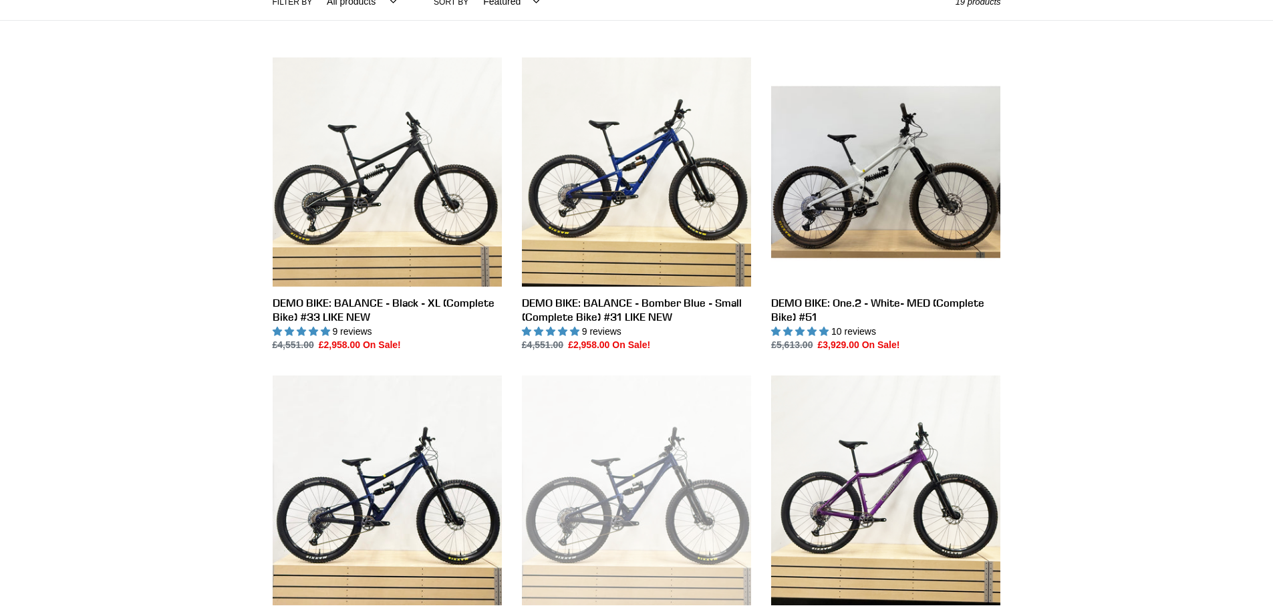
scroll to position [334, 0]
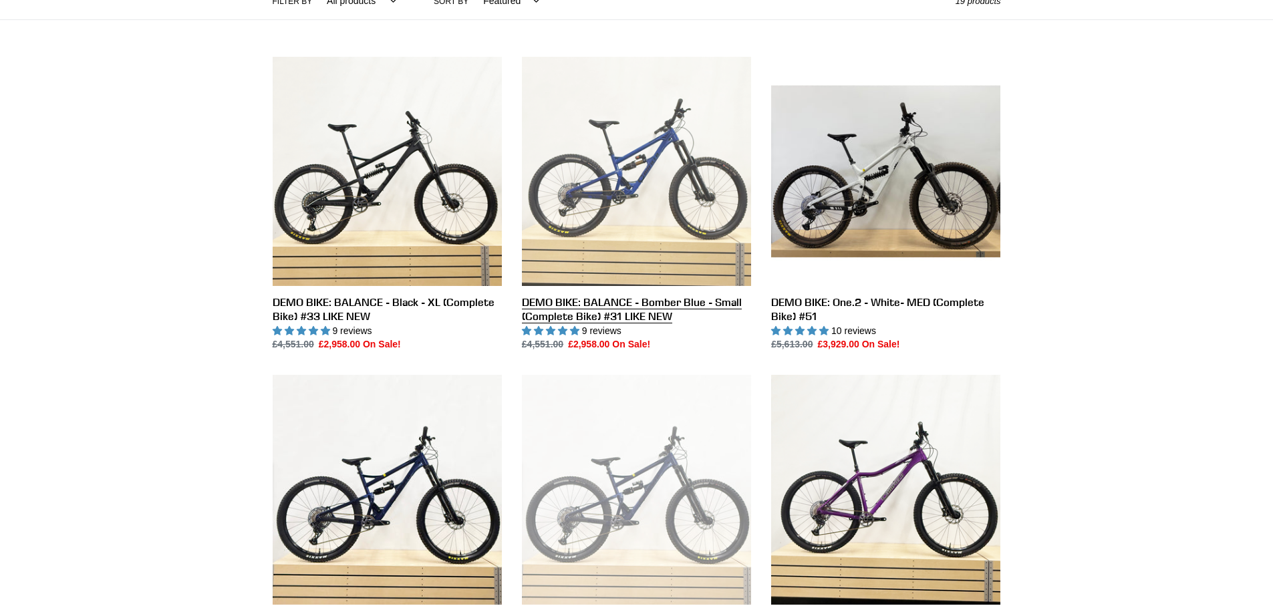
click at [567, 180] on link "DEMO BIKE: BALANCE - Bomber Blue - Small (Complete Bike) #31 LIKE NEW" at bounding box center [636, 204] width 229 height 295
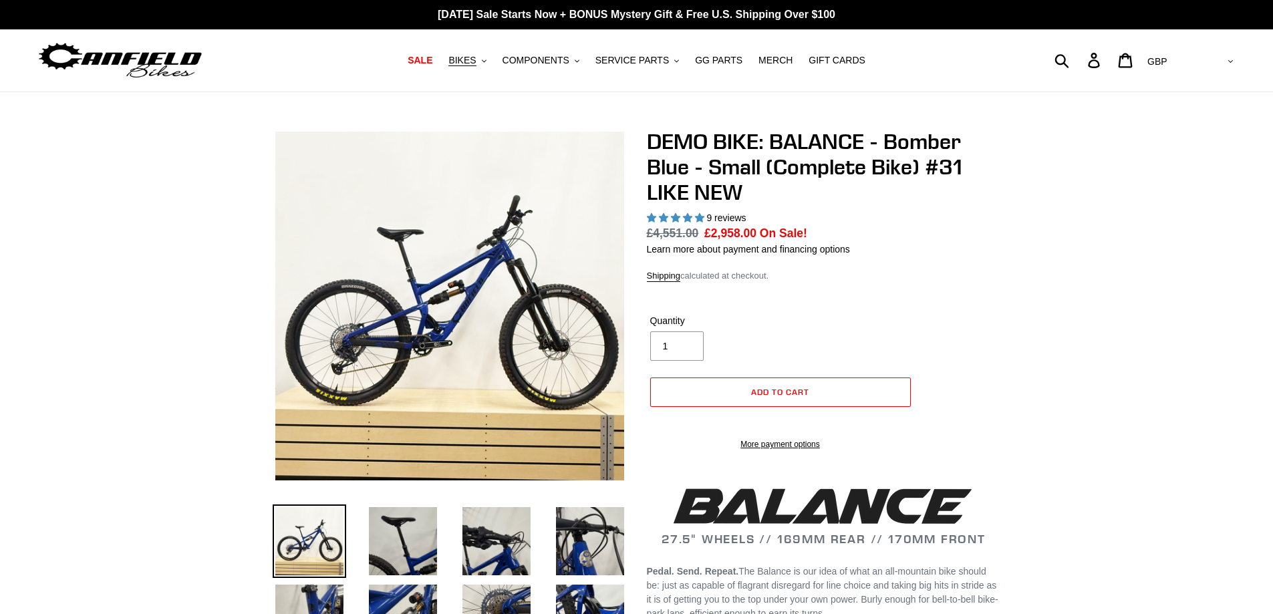
select select "highest-rating"
click at [549, 303] on img at bounding box center [244, 361] width 1369 height 1369
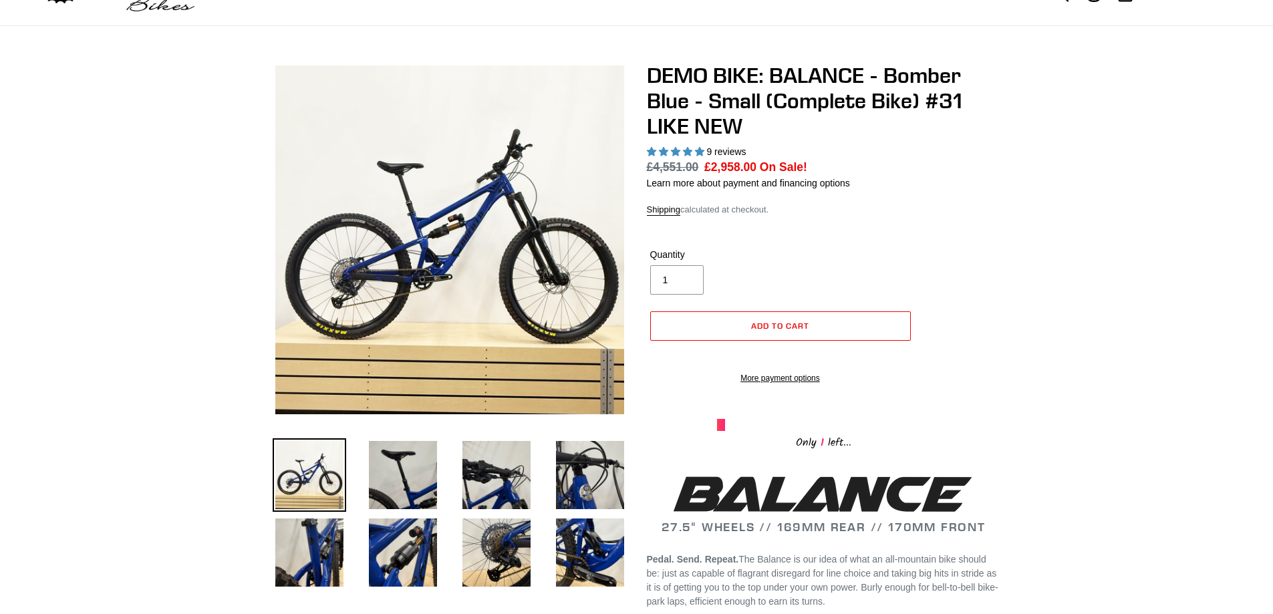
scroll to position [200, 0]
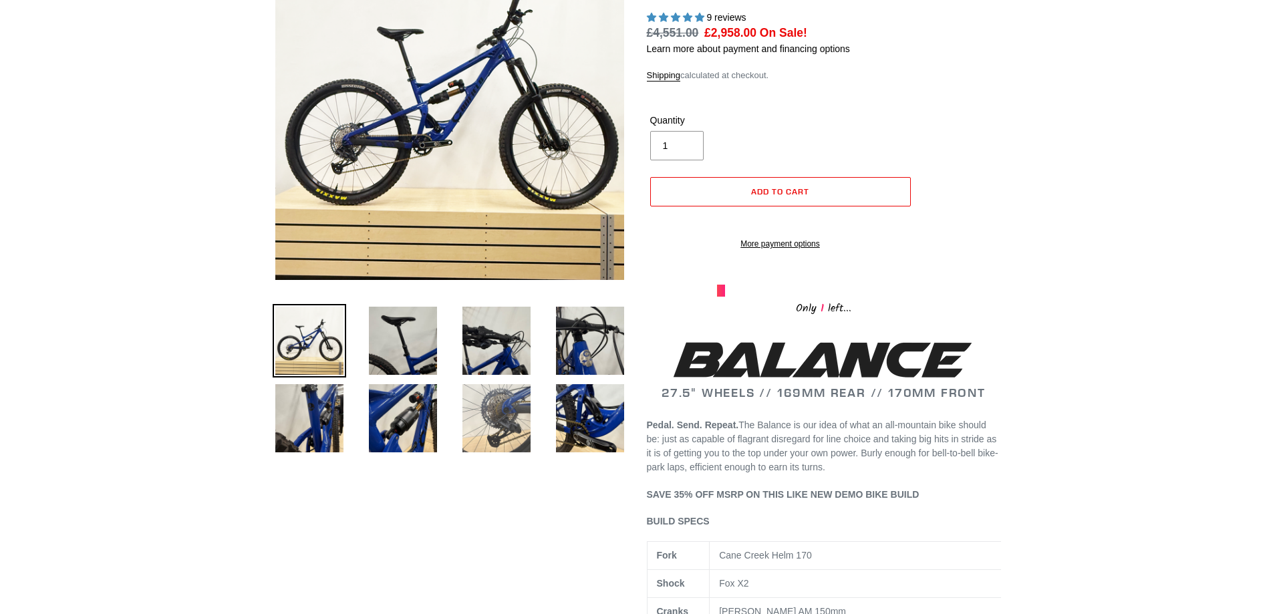
click at [507, 434] on img at bounding box center [497, 419] width 74 height 74
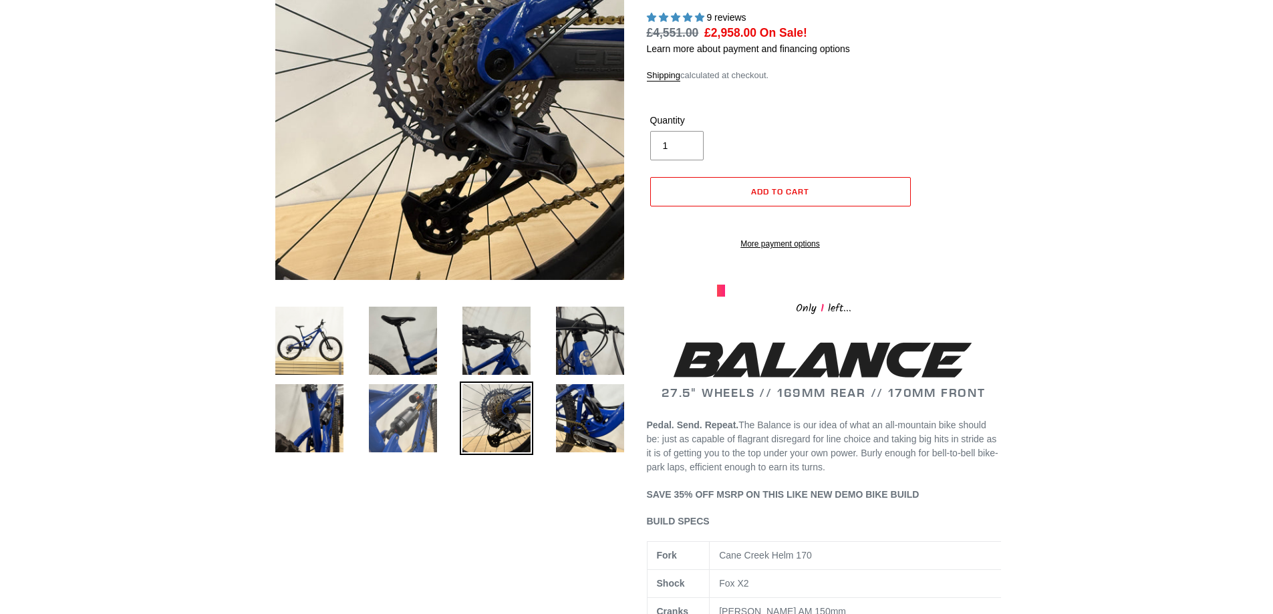
click at [404, 412] on img at bounding box center [403, 419] width 74 height 74
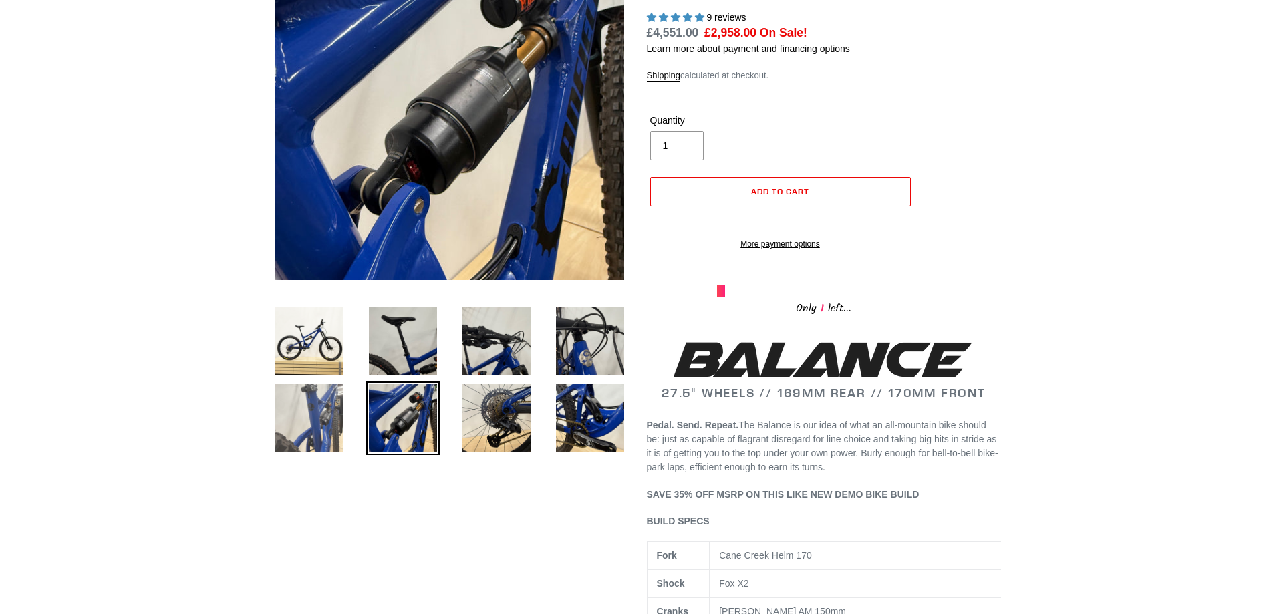
click at [325, 404] on img at bounding box center [310, 419] width 74 height 74
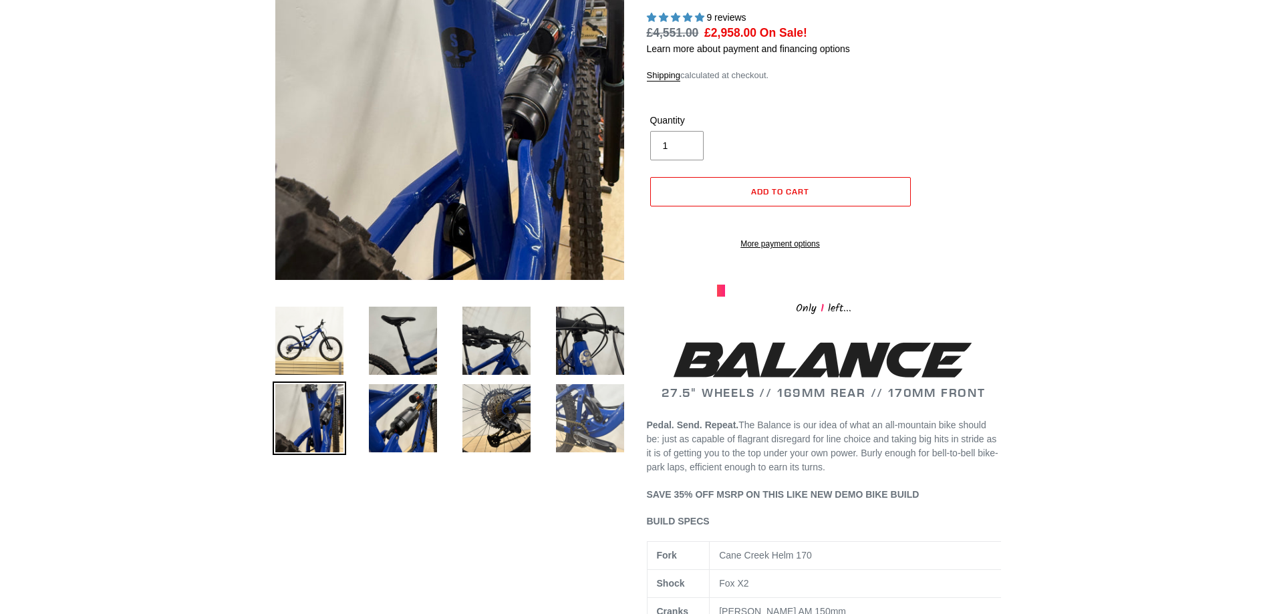
click at [566, 406] on img at bounding box center [590, 419] width 74 height 74
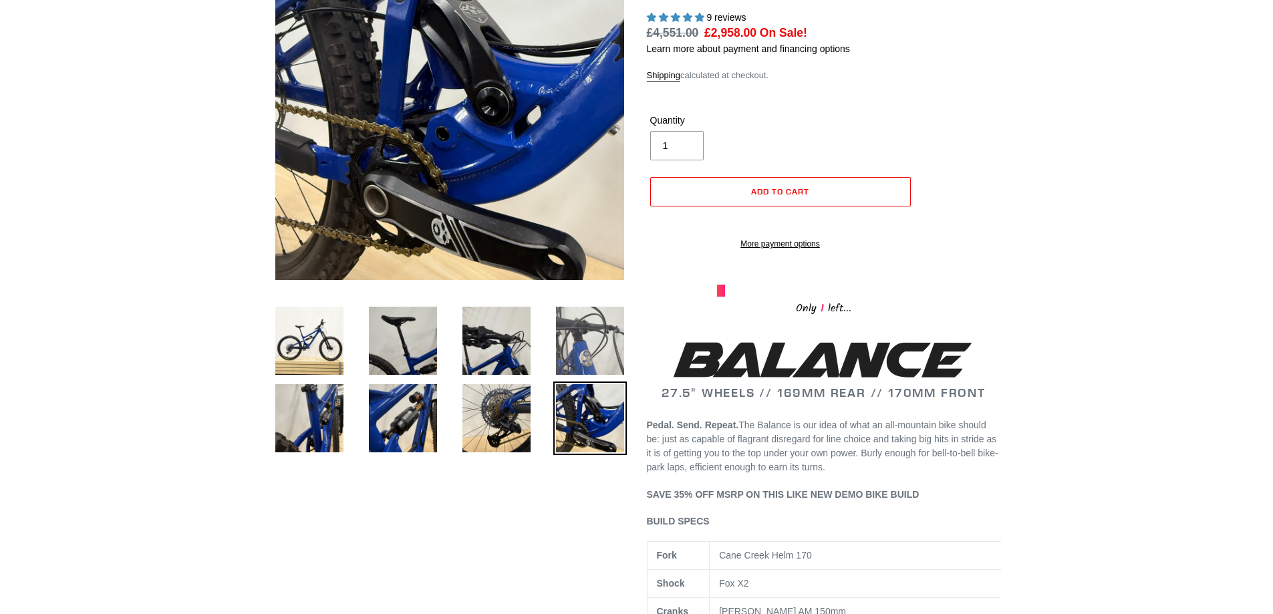
click at [570, 348] on img at bounding box center [590, 341] width 74 height 74
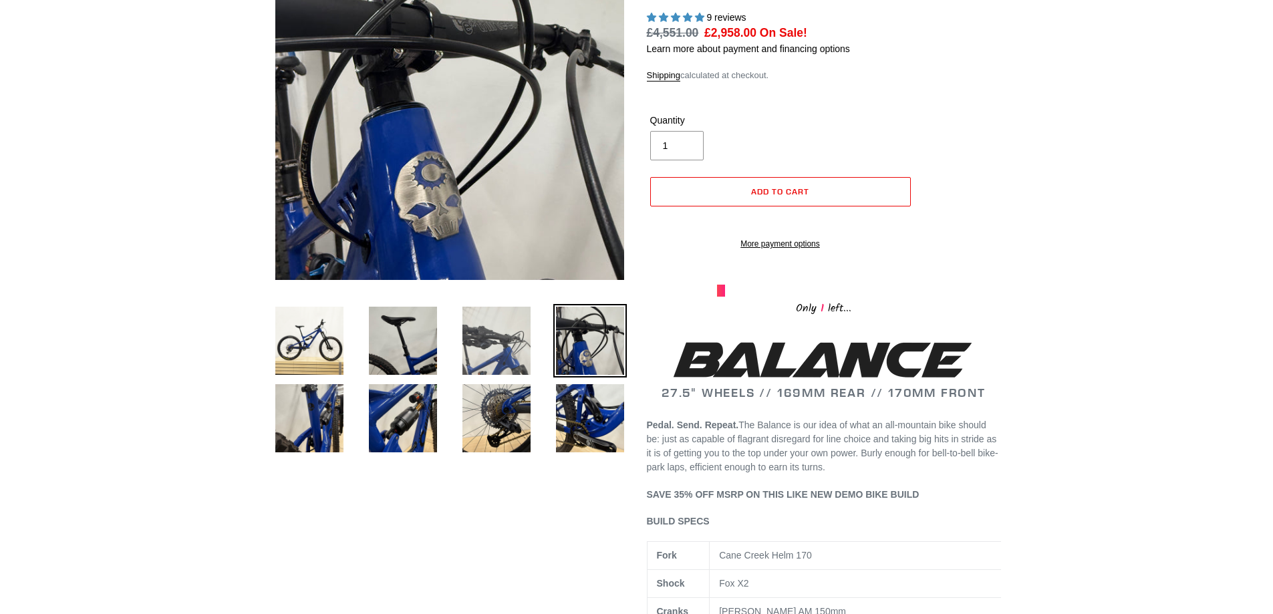
click at [478, 338] on img at bounding box center [497, 341] width 74 height 74
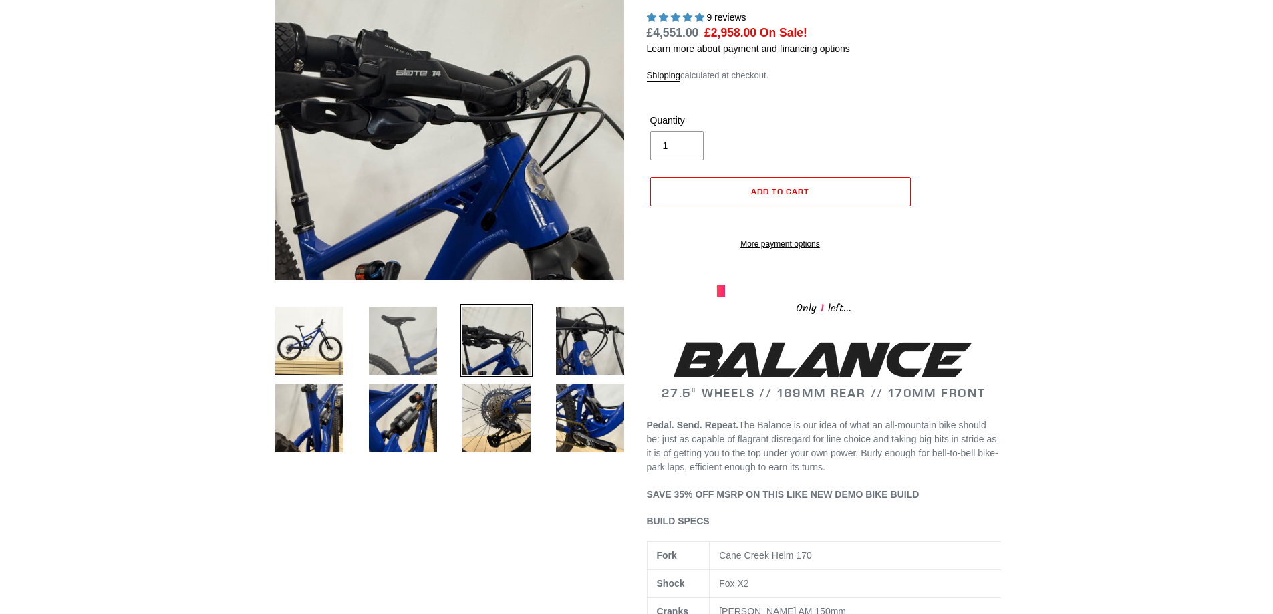
click at [414, 340] on img at bounding box center [403, 341] width 74 height 74
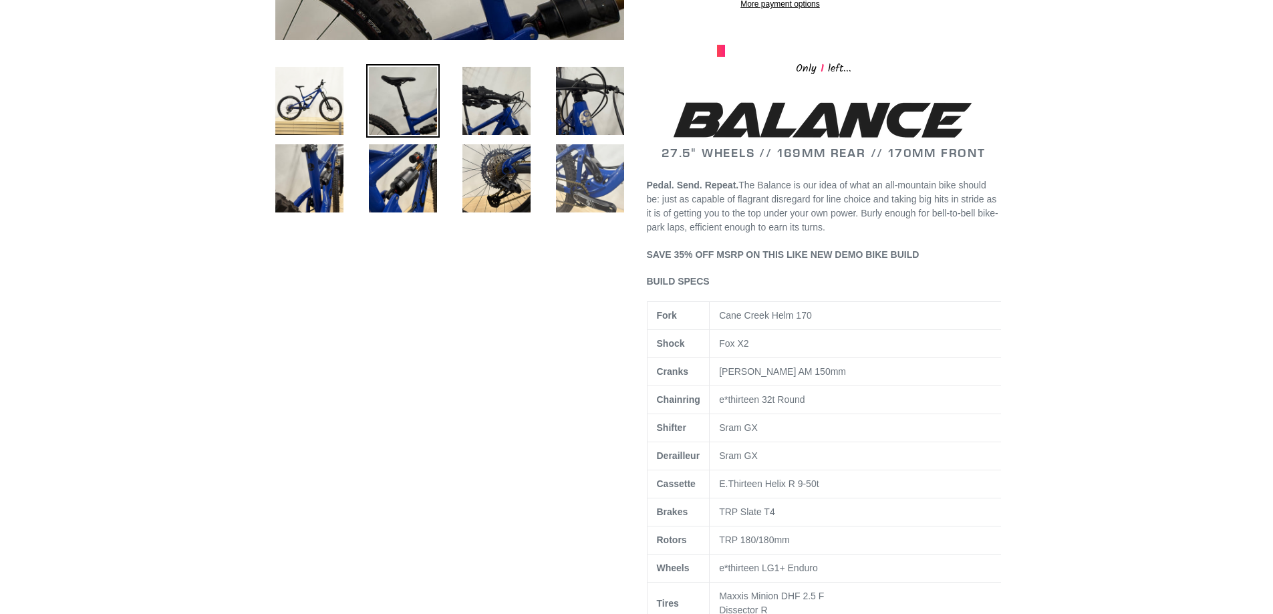
scroll to position [468, 0]
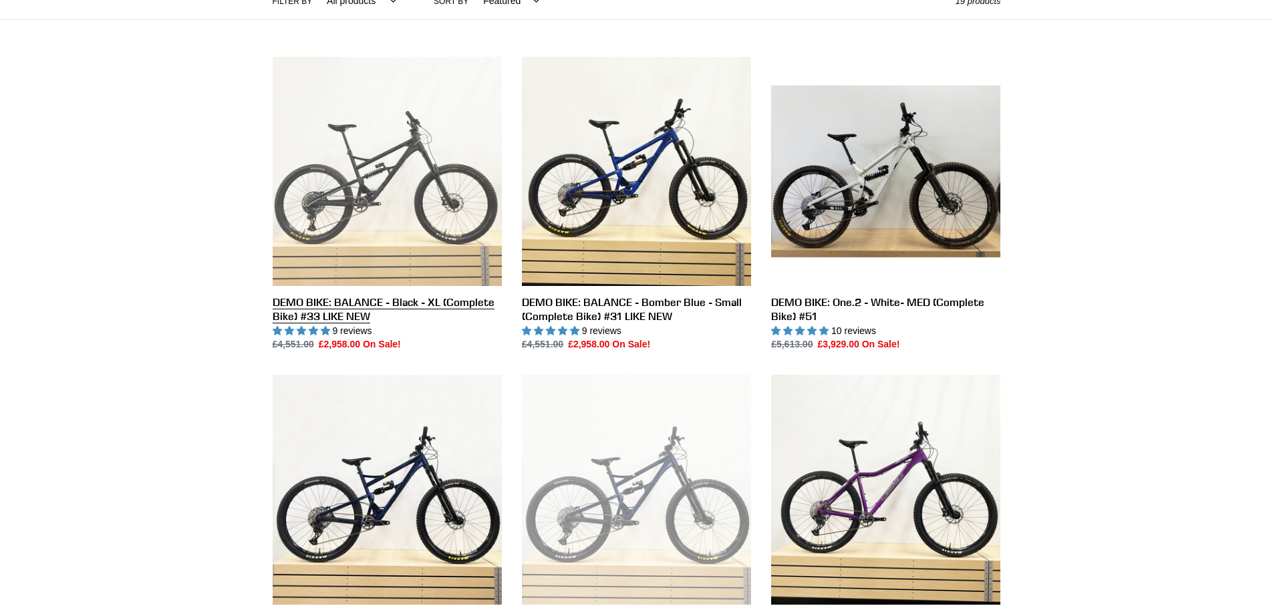
click at [410, 186] on link "DEMO BIKE: BALANCE - Black - XL (Complete Bike) #33 LIKE NEW" at bounding box center [387, 204] width 229 height 295
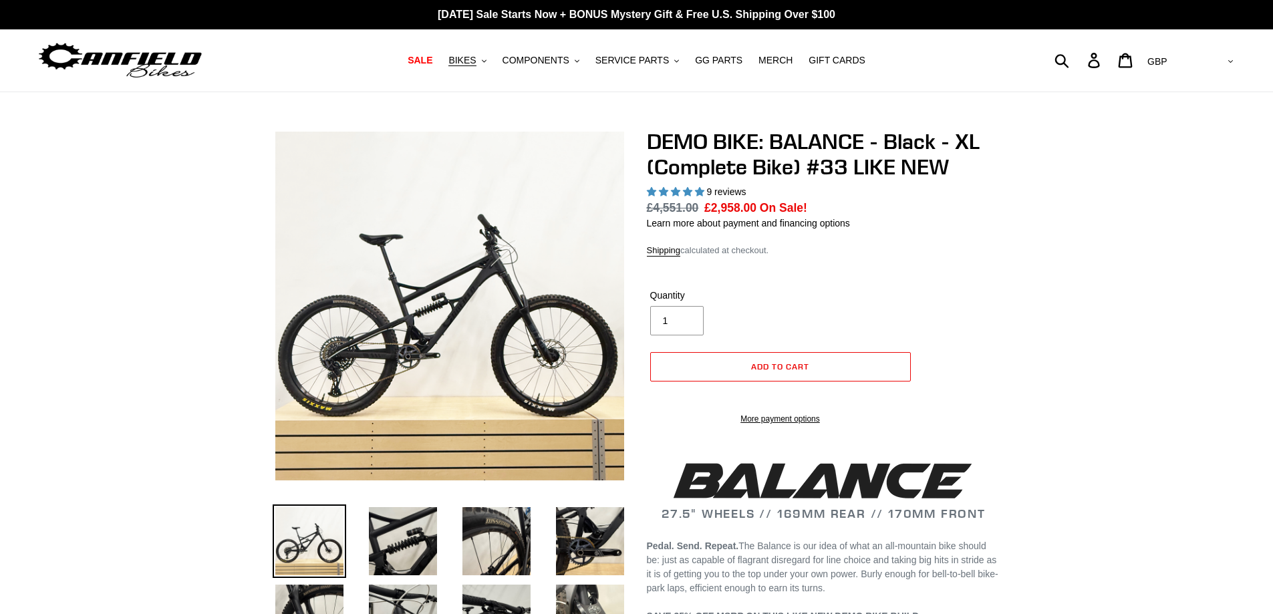
select select "highest-rating"
click at [539, 313] on img at bounding box center [195, 290] width 1369 height 1369
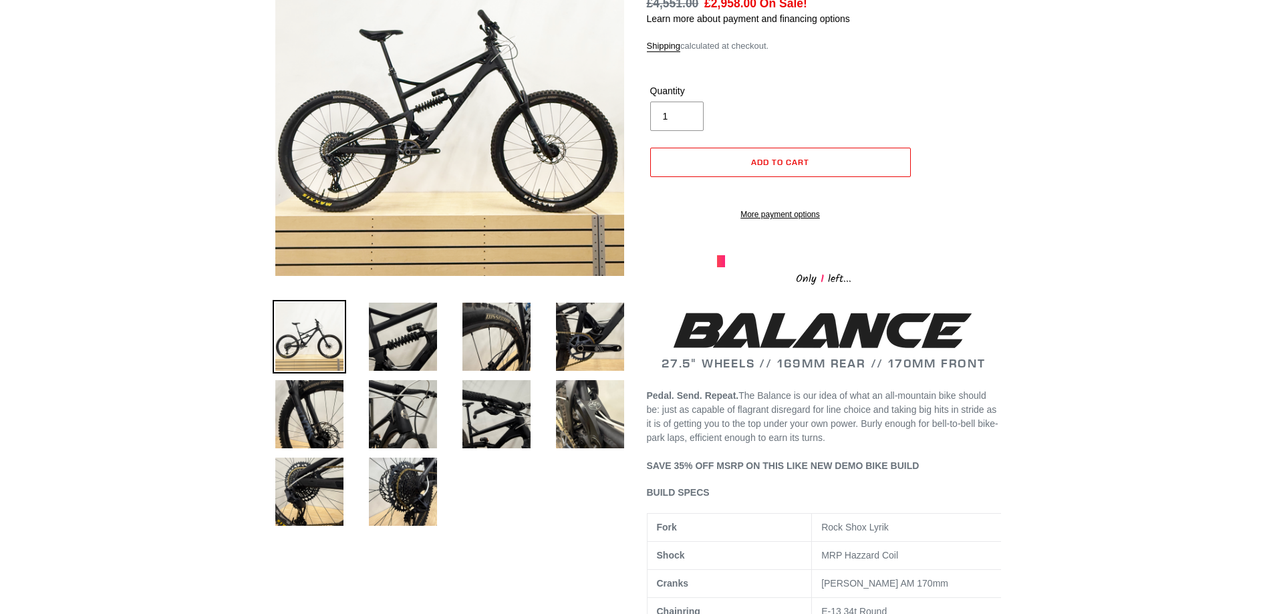
scroll to position [200, 0]
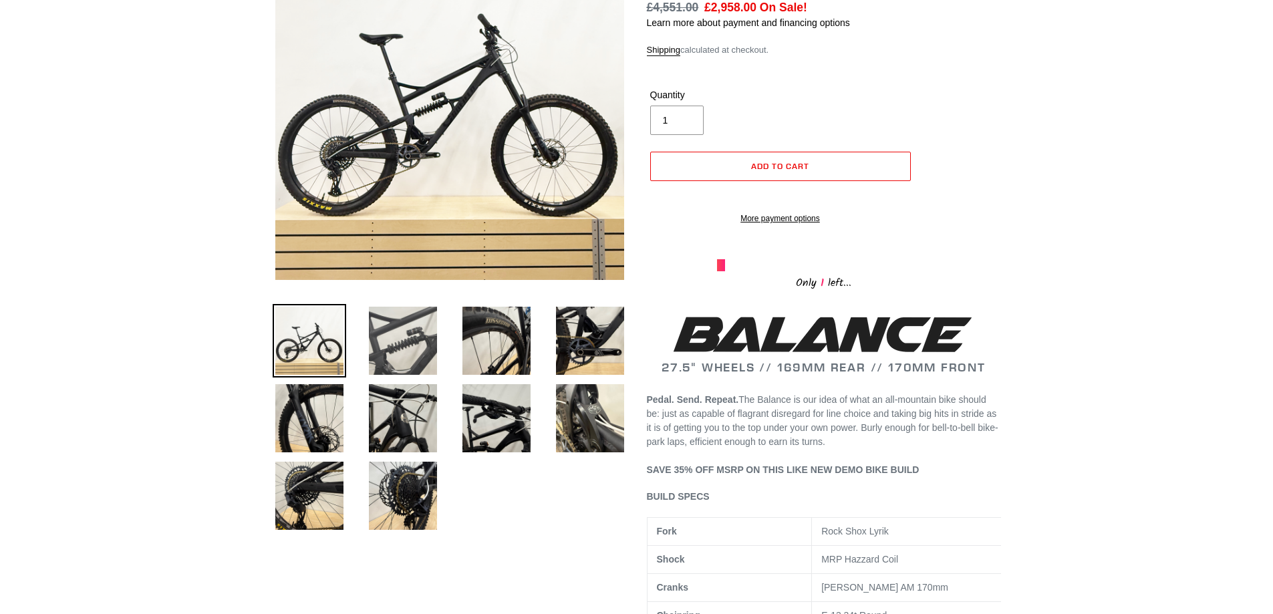
click at [420, 340] on img at bounding box center [403, 341] width 74 height 74
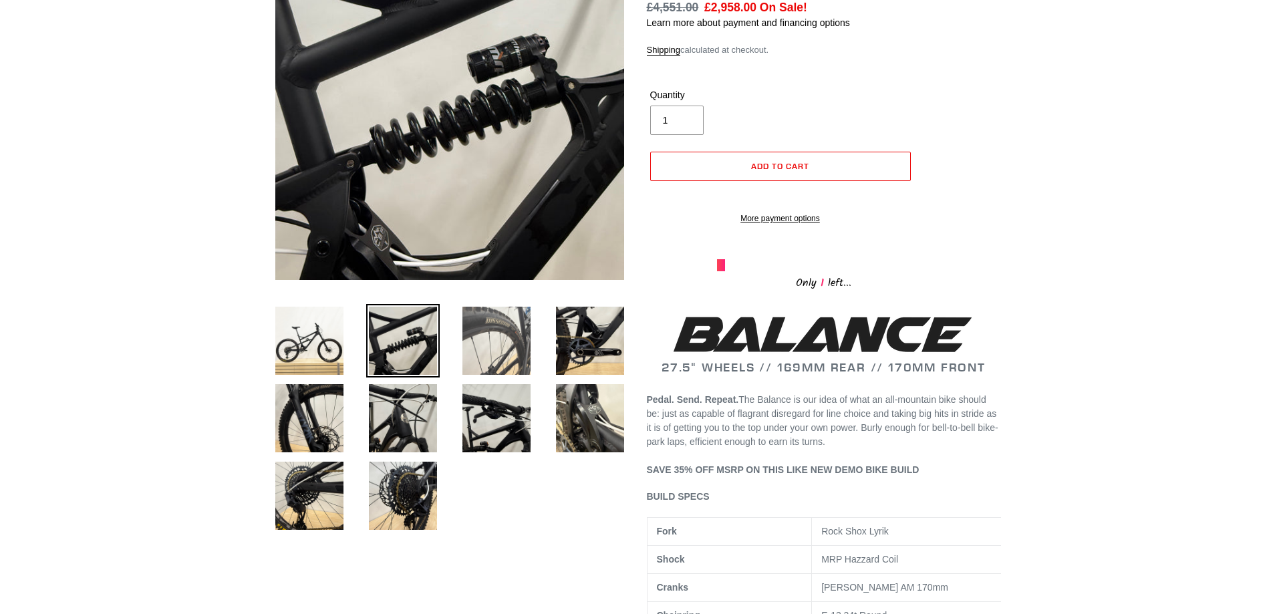
click at [472, 331] on img at bounding box center [497, 341] width 74 height 74
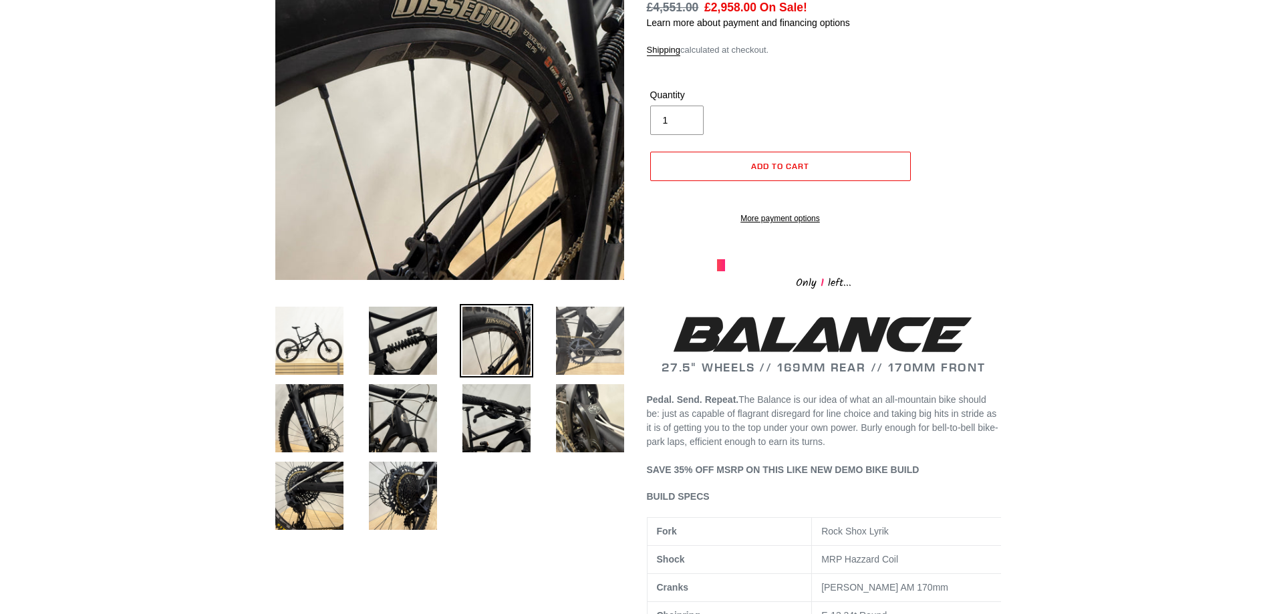
click at [586, 329] on img at bounding box center [590, 341] width 74 height 74
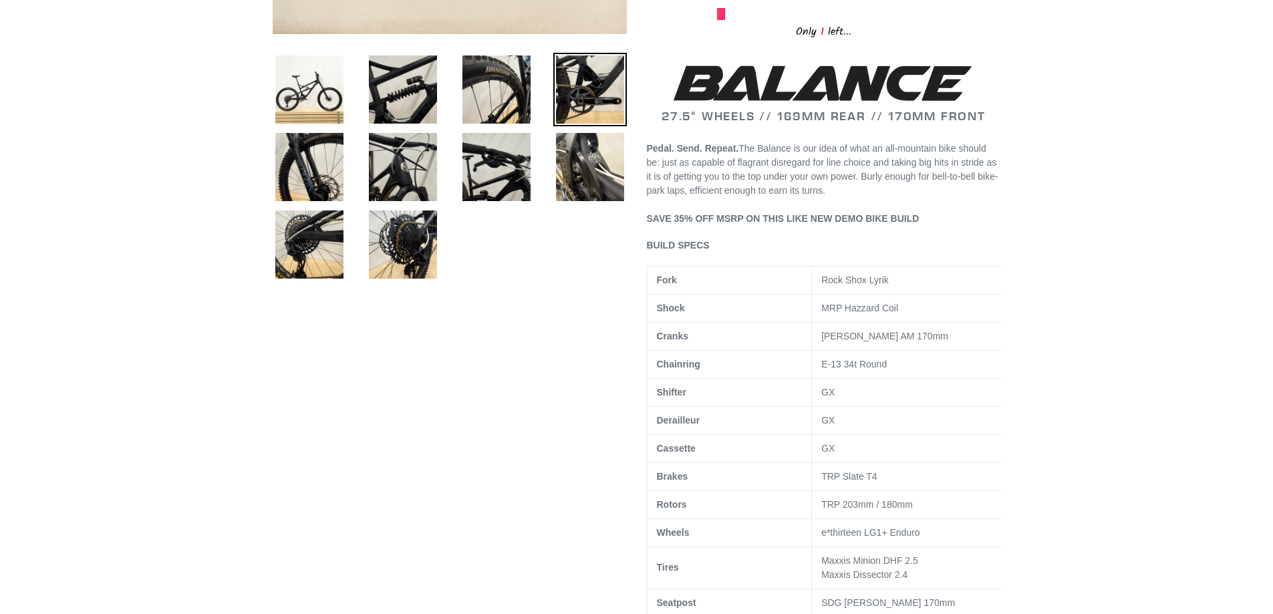
scroll to position [468, 0]
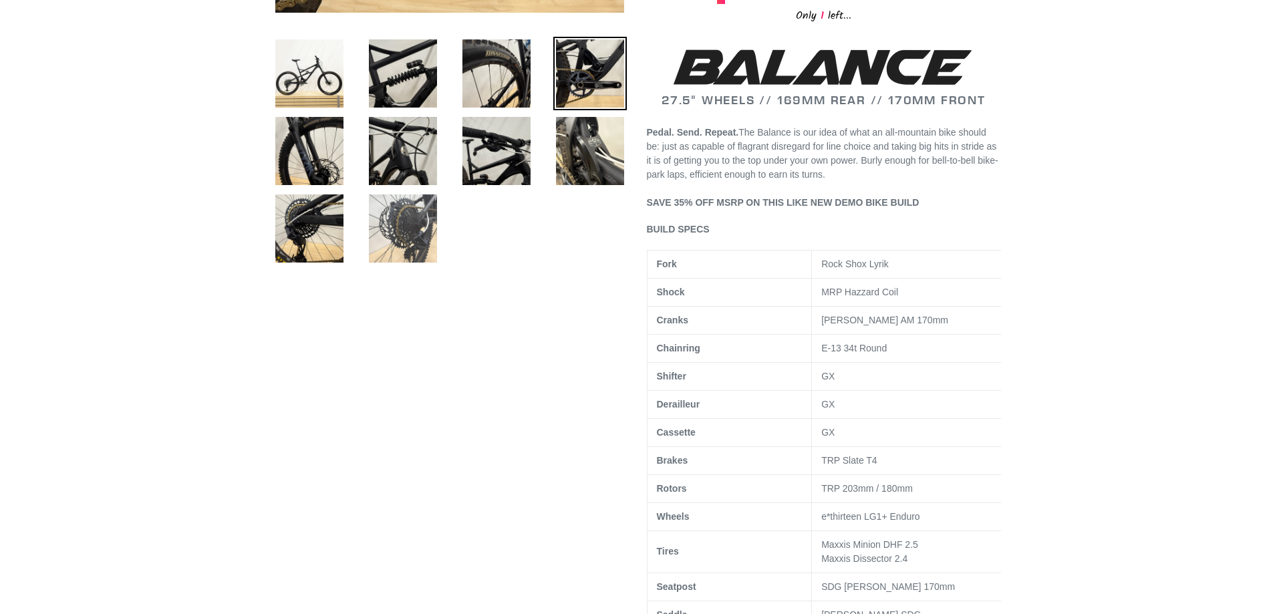
click at [399, 222] on img at bounding box center [403, 229] width 74 height 74
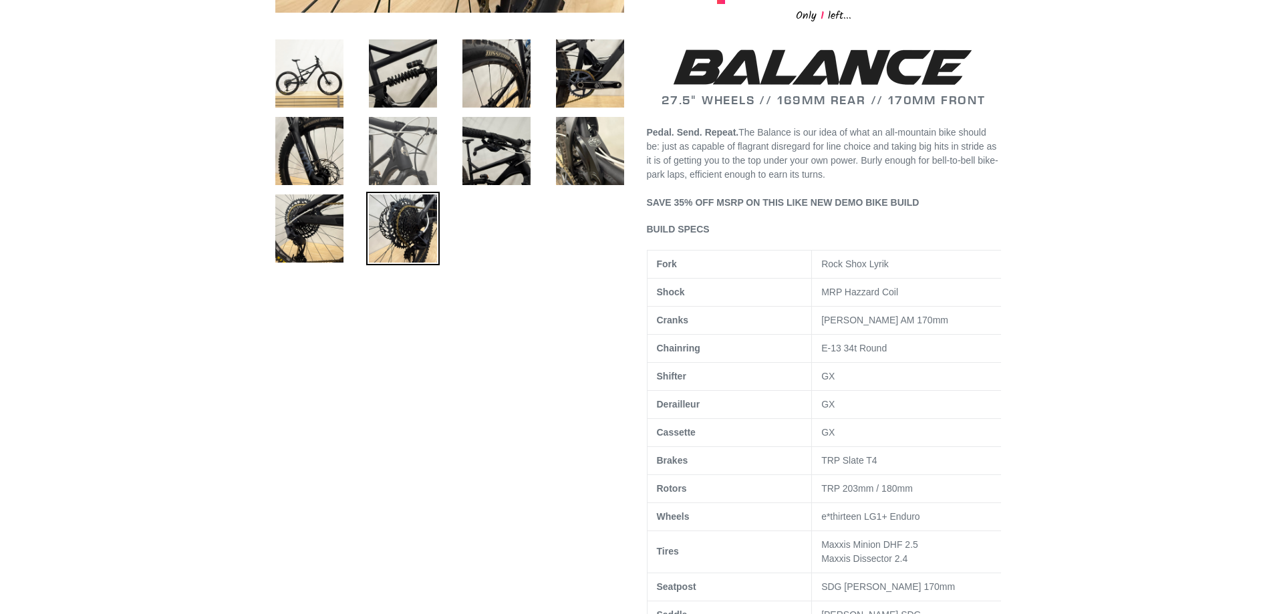
click at [402, 167] on img at bounding box center [403, 151] width 74 height 74
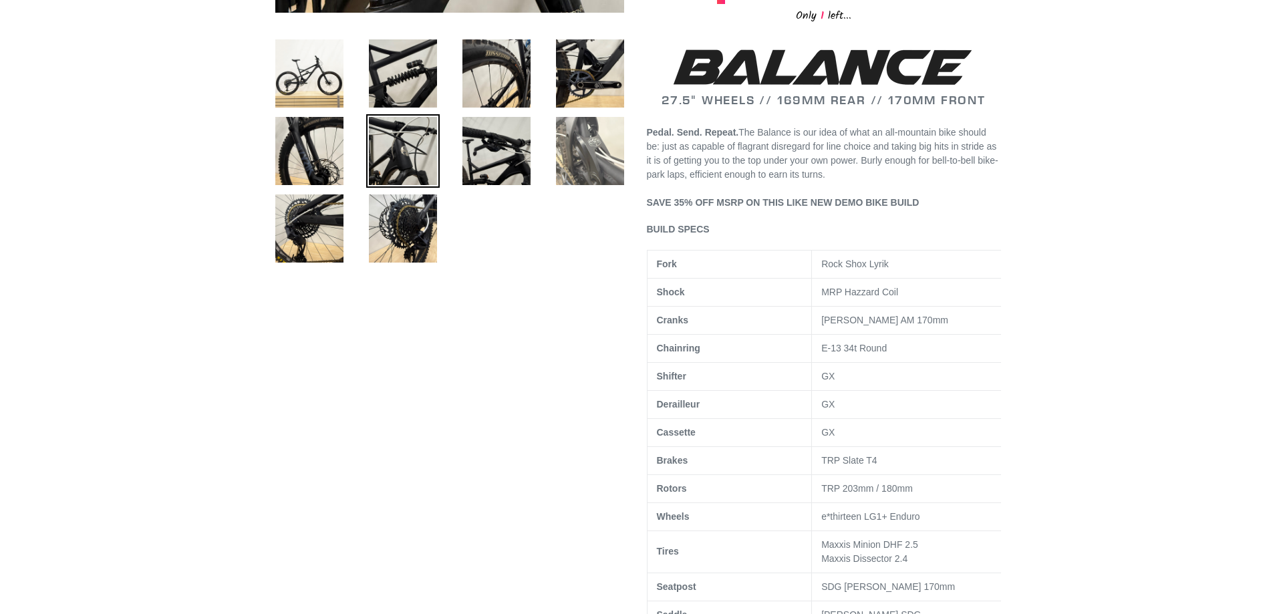
click at [587, 164] on img at bounding box center [590, 151] width 74 height 74
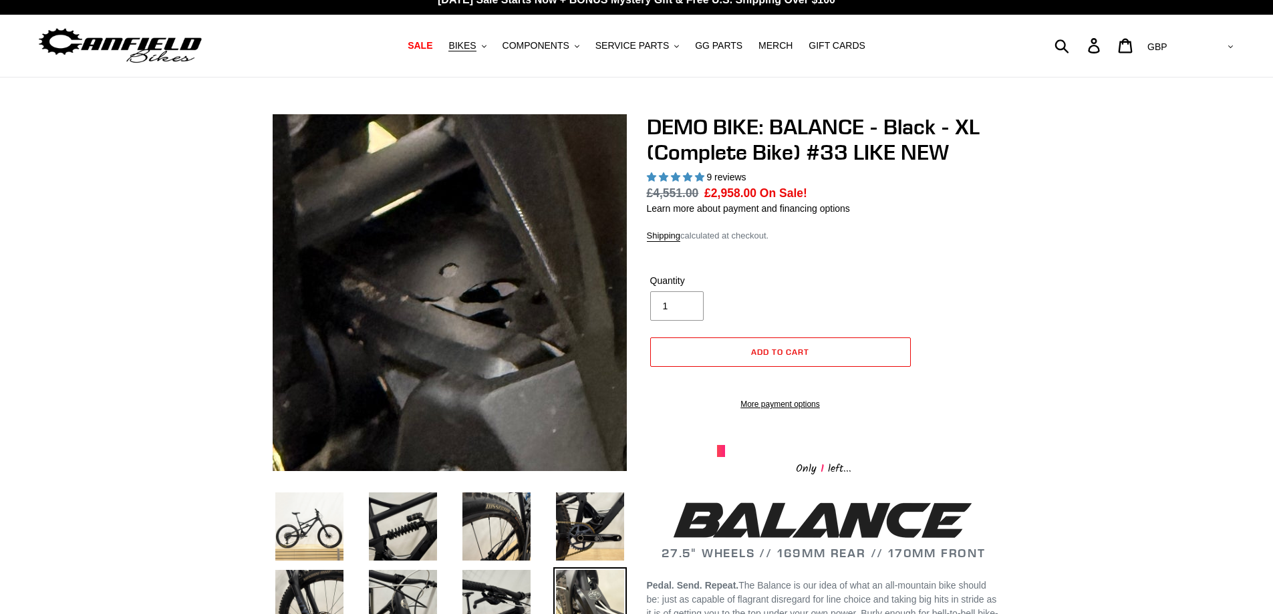
scroll to position [0, 0]
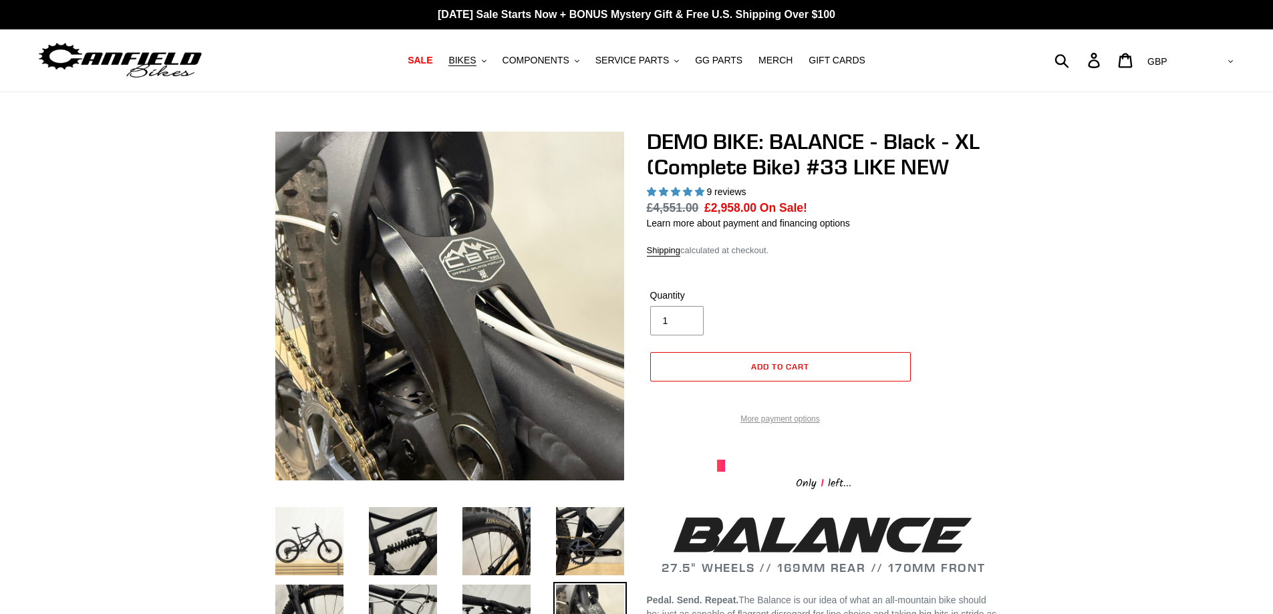
click at [783, 425] on link "More payment options" at bounding box center [780, 419] width 261 height 12
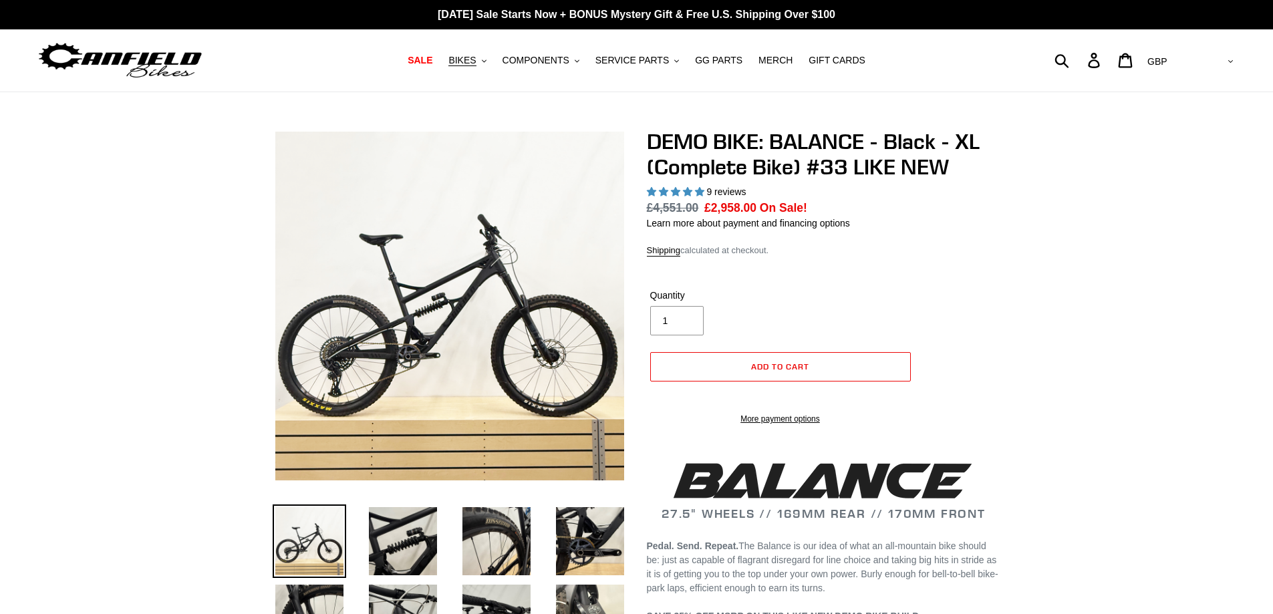
select select "highest-rating"
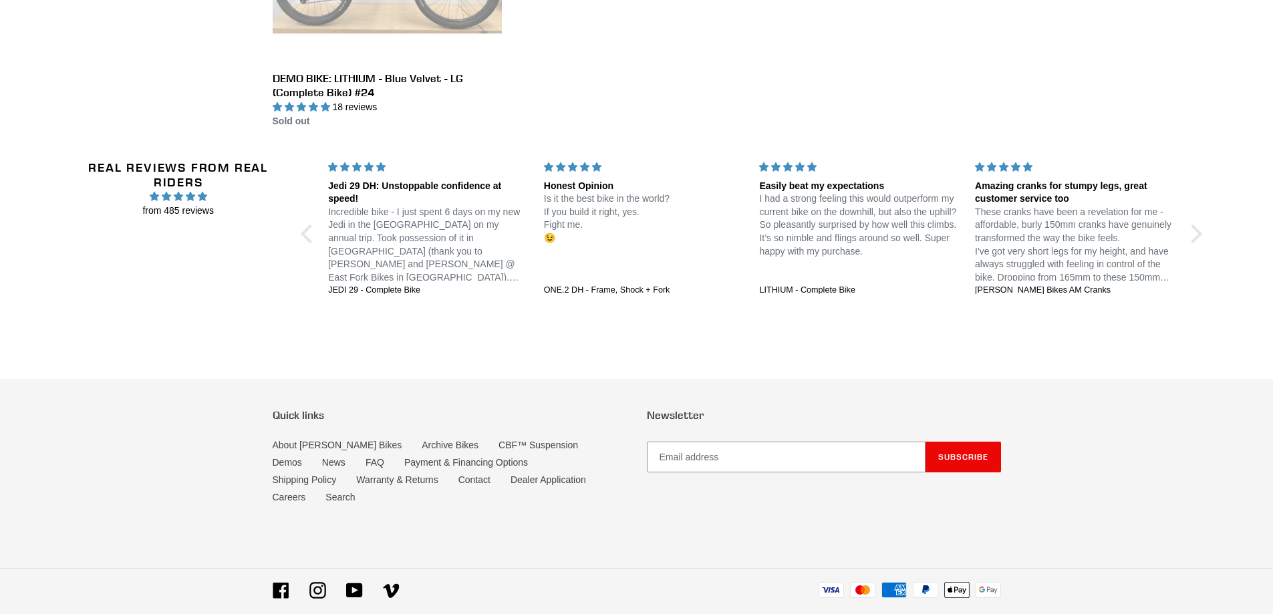
scroll to position [2483, 0]
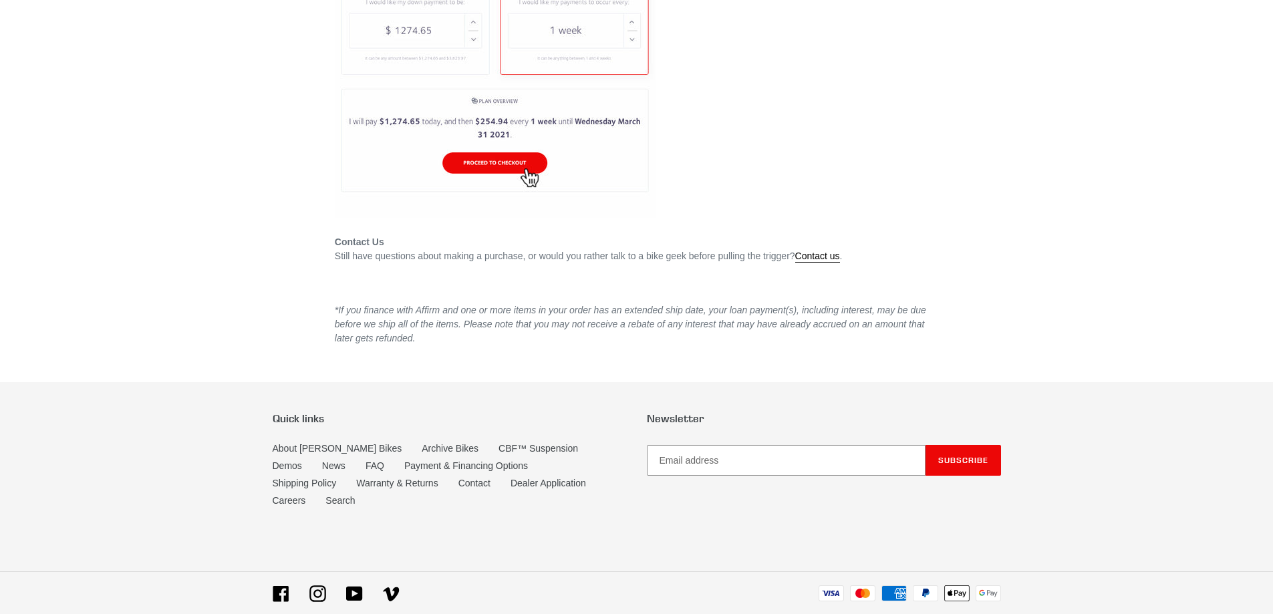
drag, startPoint x: 244, startPoint y: 344, endPoint x: 219, endPoint y: 492, distance: 149.9
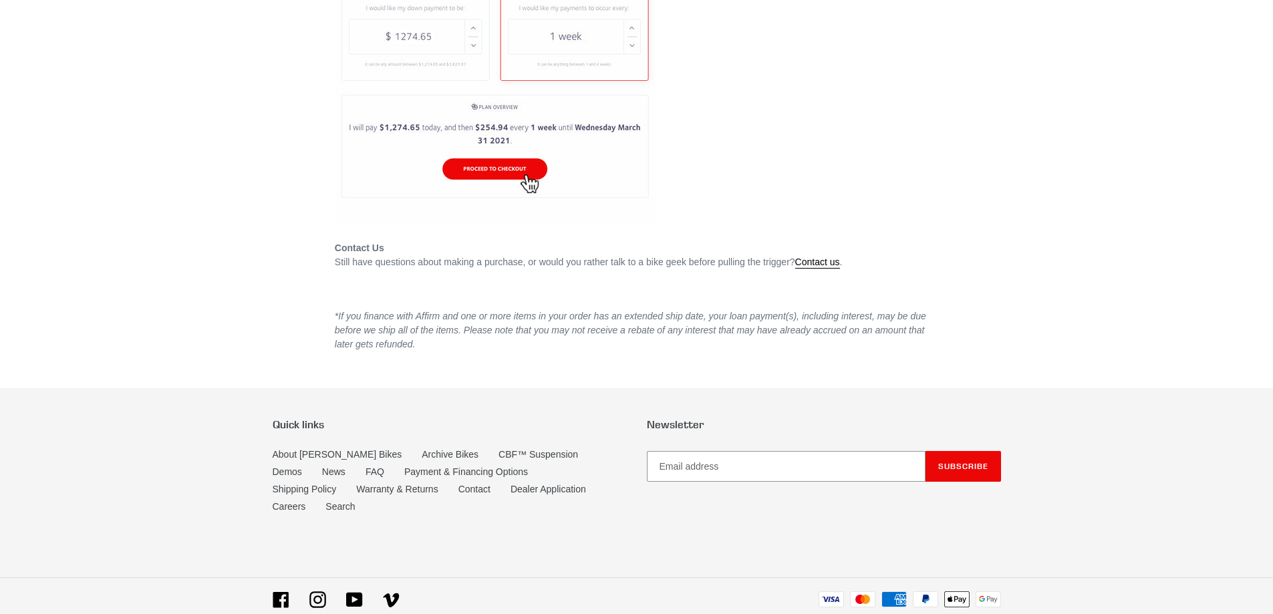
scroll to position [3152, 0]
